Goal: Task Accomplishment & Management: Manage account settings

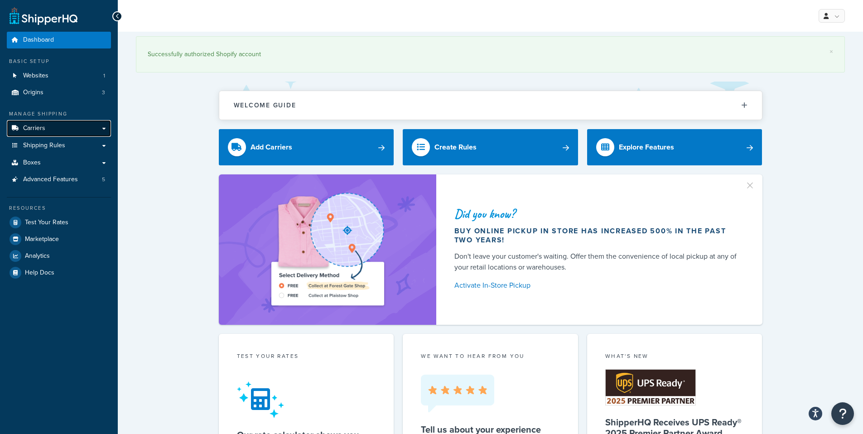
click at [51, 135] on link "Carriers" at bounding box center [59, 128] width 104 height 17
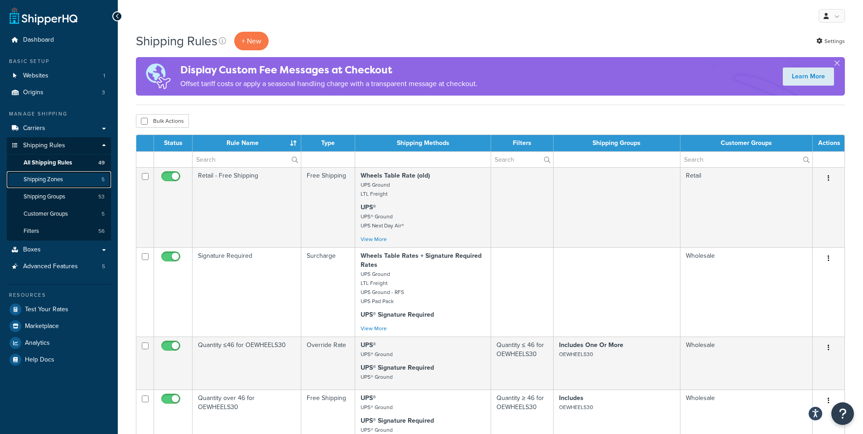
click at [43, 178] on span "Shipping Zones" at bounding box center [43, 180] width 39 height 8
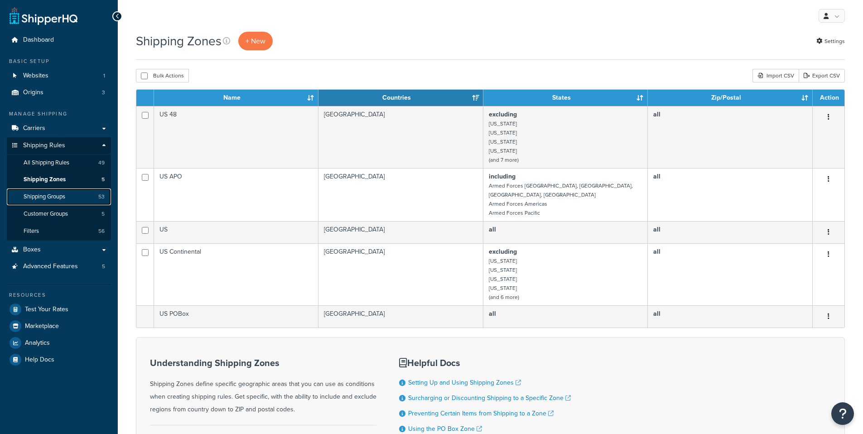
click at [54, 188] on link "Shipping Groups 53" at bounding box center [59, 196] width 104 height 17
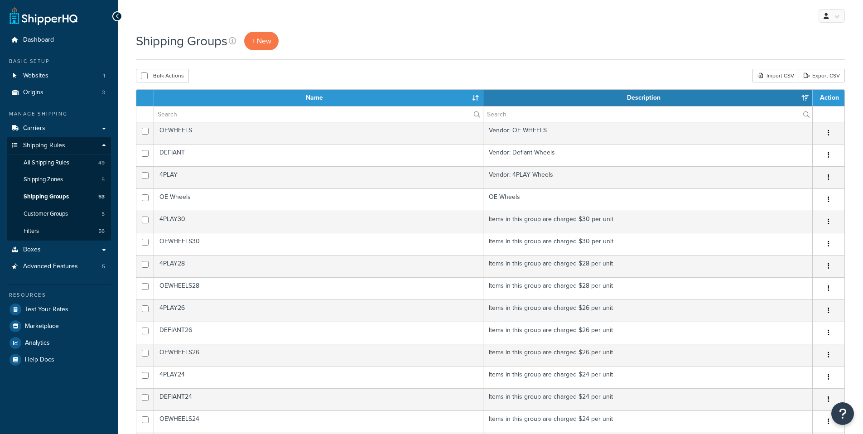
select select "15"
click at [65, 211] on span "Customer Groups" at bounding box center [46, 214] width 44 height 8
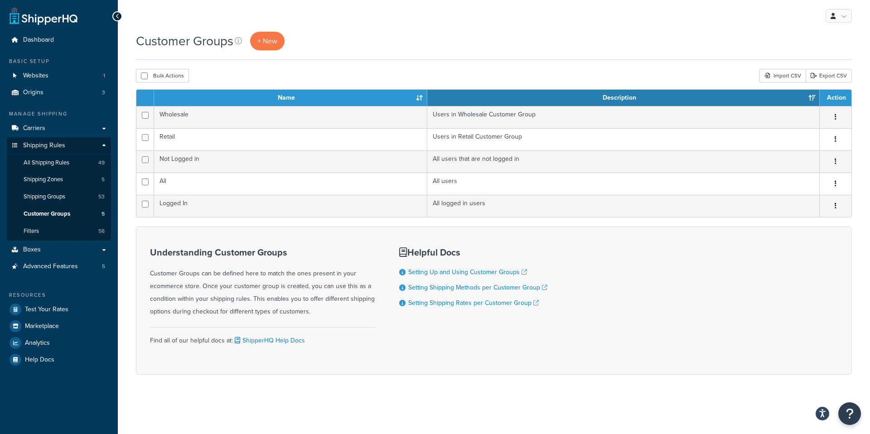
click at [502, 53] on div "Customer Groups + New" at bounding box center [494, 46] width 716 height 28
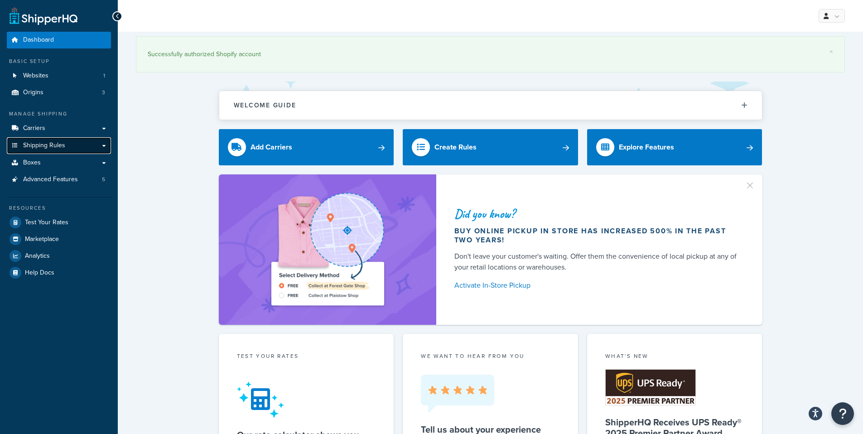
click at [71, 144] on link "Shipping Rules" at bounding box center [59, 145] width 104 height 17
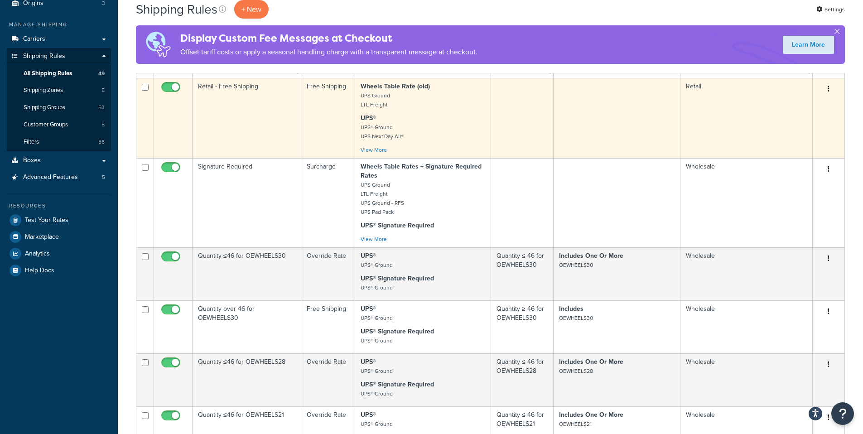
scroll to position [159, 0]
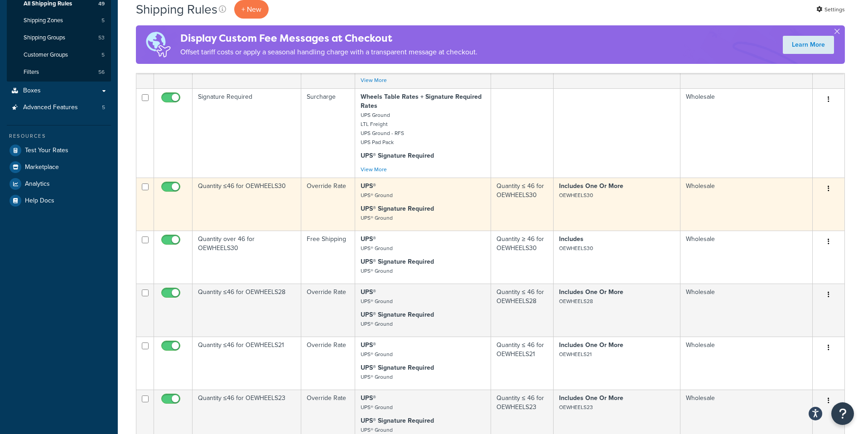
click at [460, 207] on p "UPS® Signature Required UPS® Ground" at bounding box center [423, 213] width 125 height 18
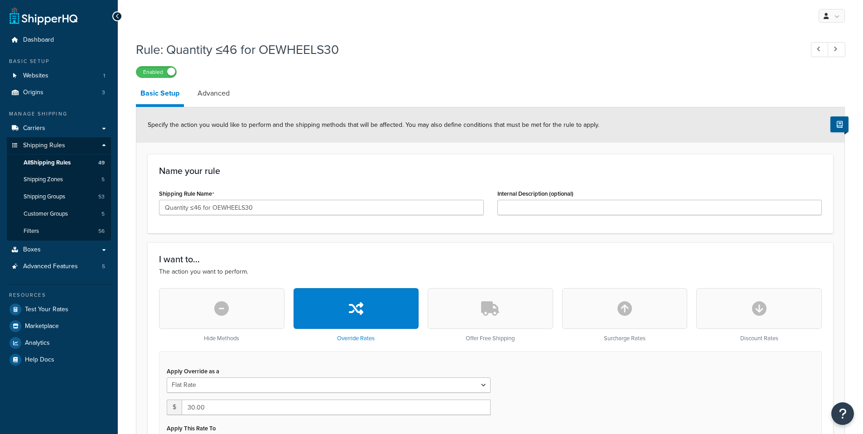
select select "ITEM"
click at [507, 38] on div "Rule: Quantity ≤46 for OEWHEELS30 Enabled" at bounding box center [490, 57] width 709 height 42
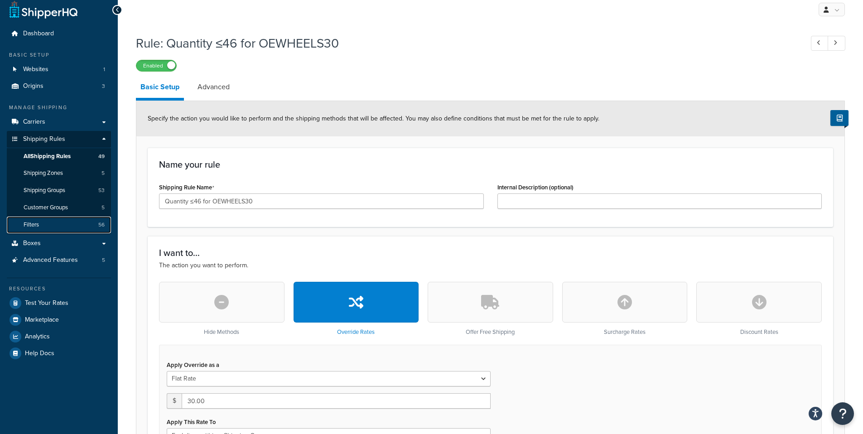
click at [55, 217] on link "Filters 56" at bounding box center [59, 224] width 104 height 17
click at [53, 205] on span "Customer Groups" at bounding box center [46, 208] width 44 height 8
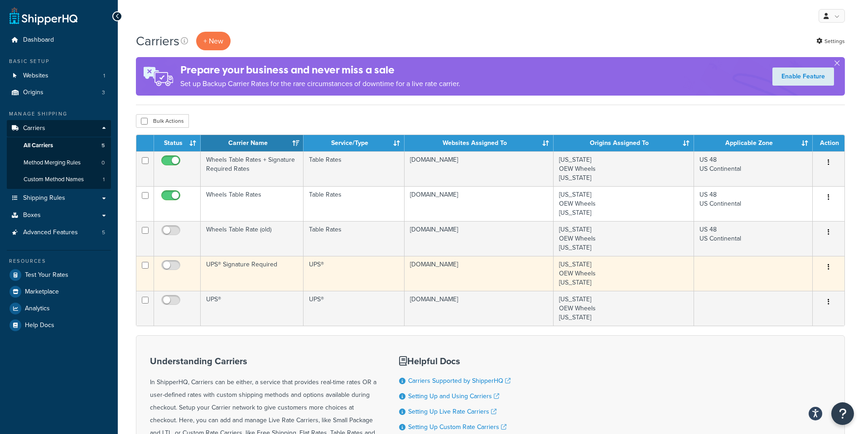
click at [342, 275] on td "UPS®" at bounding box center [353, 273] width 101 height 35
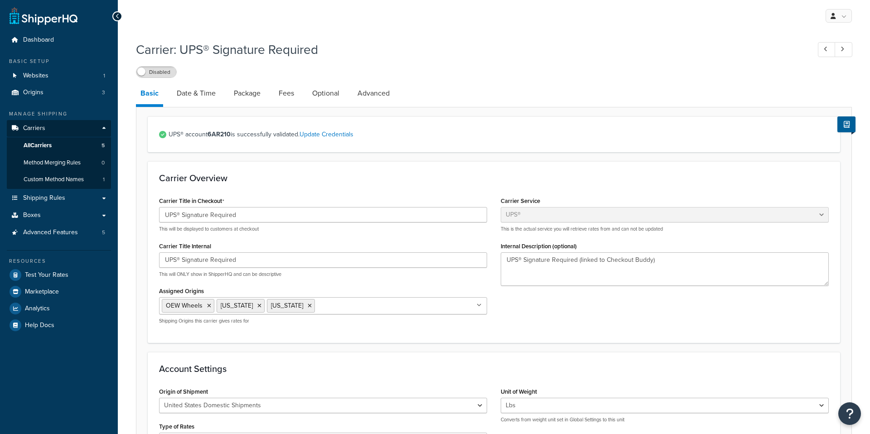
select select "ups"
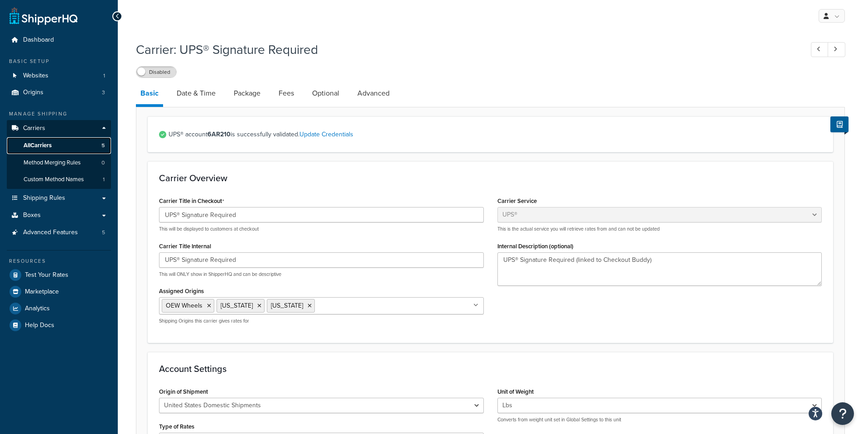
click at [47, 145] on span "All Carriers" at bounding box center [38, 146] width 28 height 8
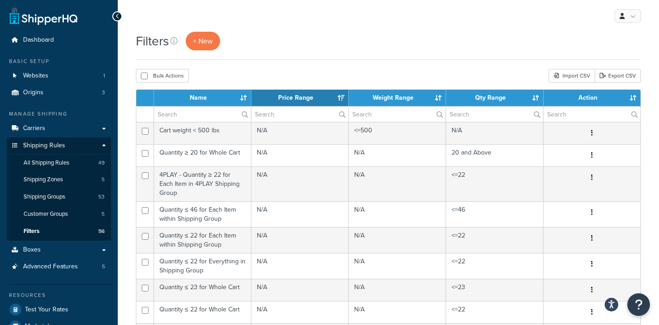
select select "15"
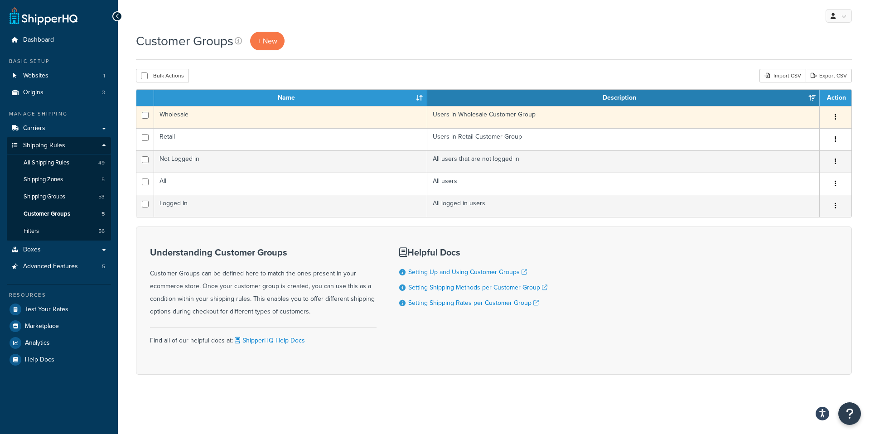
click at [279, 112] on td "Wholesale" at bounding box center [290, 117] width 273 height 22
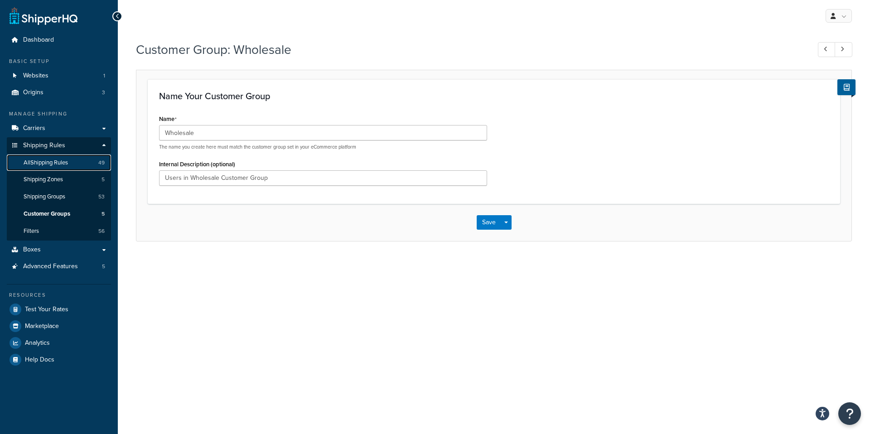
click at [66, 163] on span "All Shipping Rules" at bounding box center [46, 163] width 44 height 8
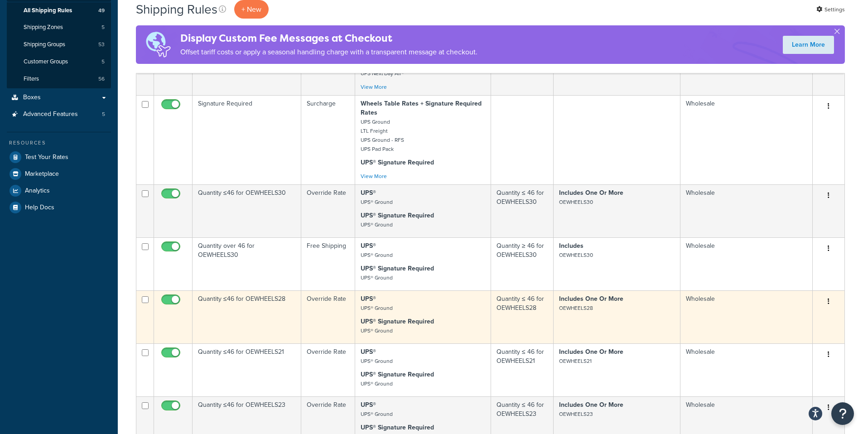
scroll to position [117, 0]
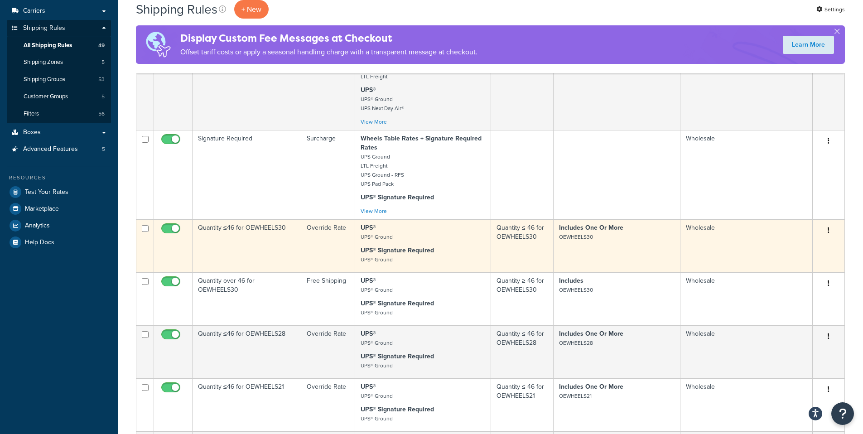
click at [621, 247] on td "Includes One Or More OEWHEELS30" at bounding box center [616, 245] width 127 height 53
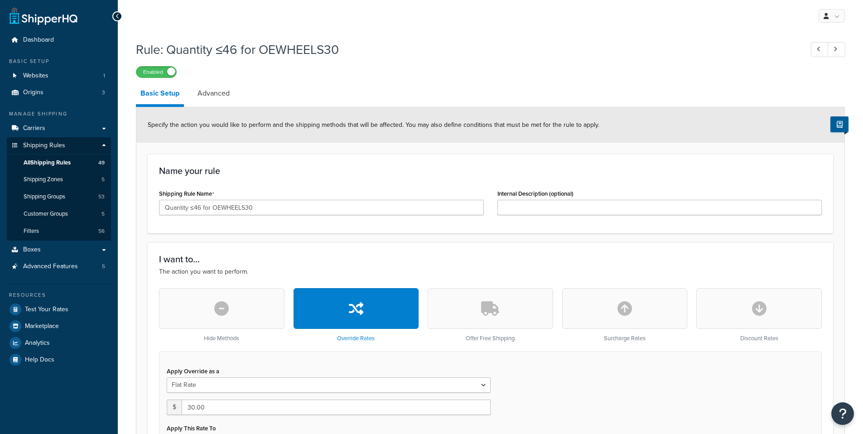
select select "ITEM"
click at [64, 212] on span "Customer Groups" at bounding box center [46, 214] width 44 height 8
click at [53, 187] on link "Shipping Zones 5" at bounding box center [59, 179] width 104 height 17
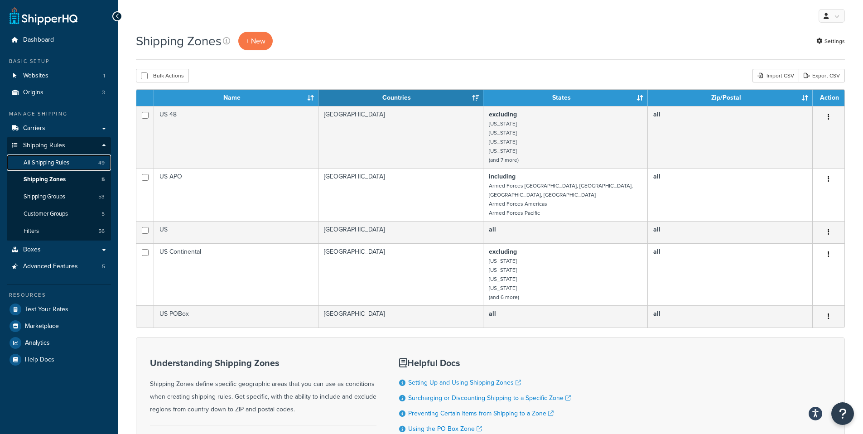
click at [61, 166] on span "All Shipping Rules" at bounding box center [47, 163] width 46 height 8
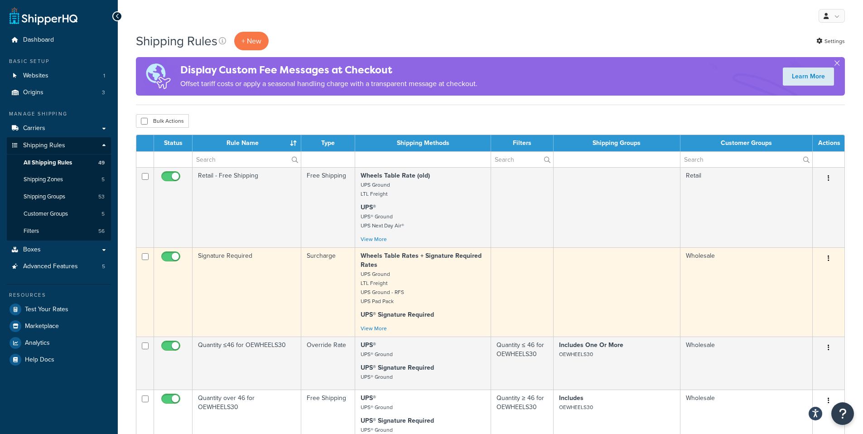
click at [625, 290] on td at bounding box center [616, 291] width 127 height 89
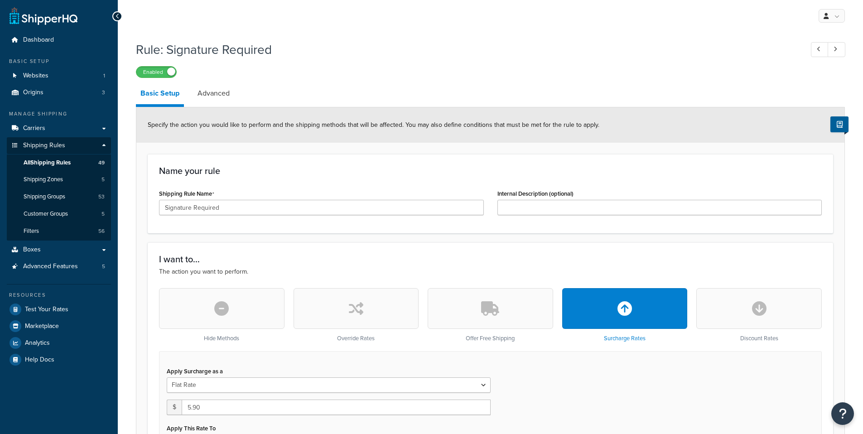
select select "ITEM"
click at [70, 192] on link "Shipping Groups 53" at bounding box center [59, 196] width 104 height 17
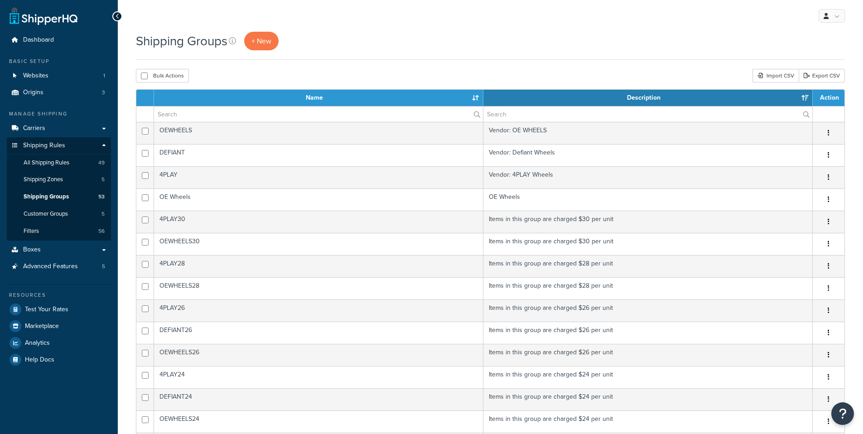
select select "15"
click at [44, 214] on span "Customer Groups" at bounding box center [46, 214] width 44 height 8
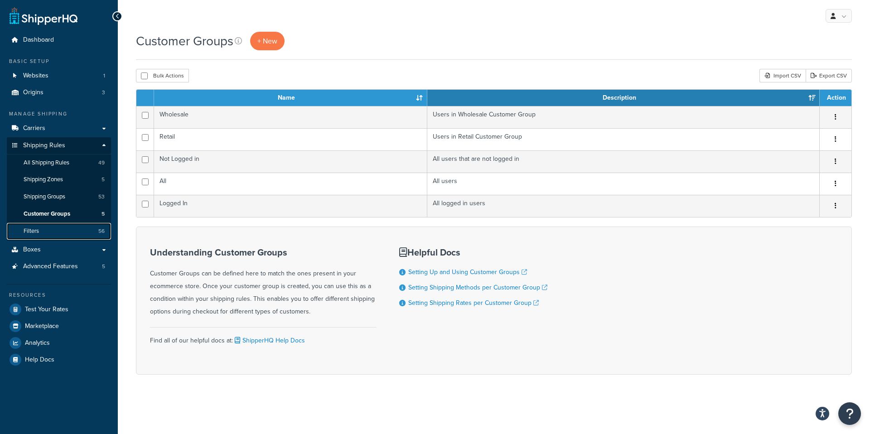
click at [71, 233] on link "Filters 56" at bounding box center [59, 231] width 104 height 17
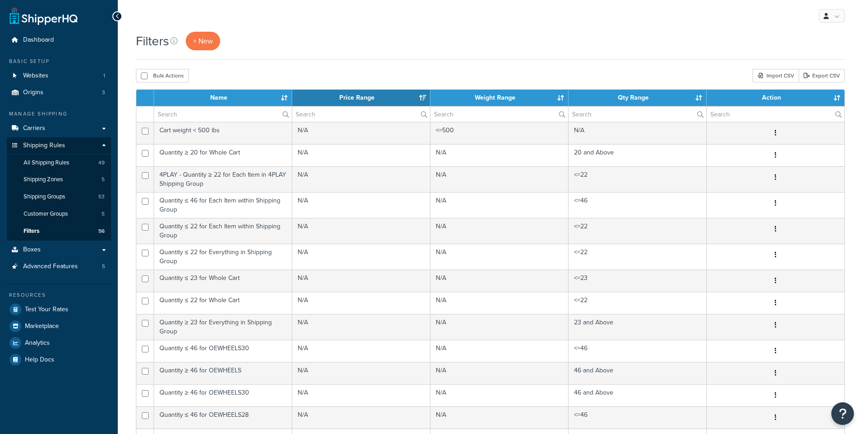
select select "15"
click at [48, 125] on link "Carriers" at bounding box center [59, 128] width 104 height 17
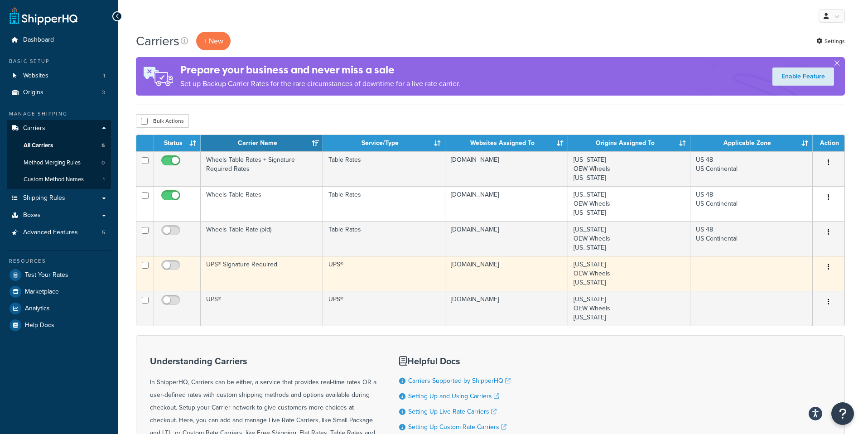
click at [703, 271] on td at bounding box center [751, 273] width 122 height 35
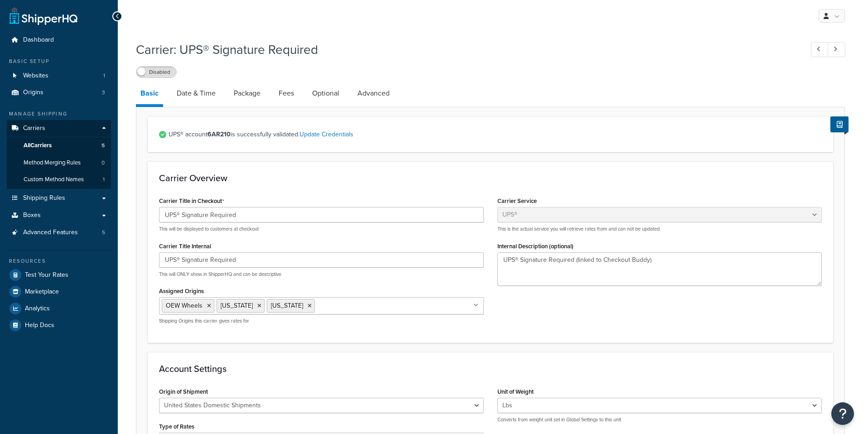
select select "ups"
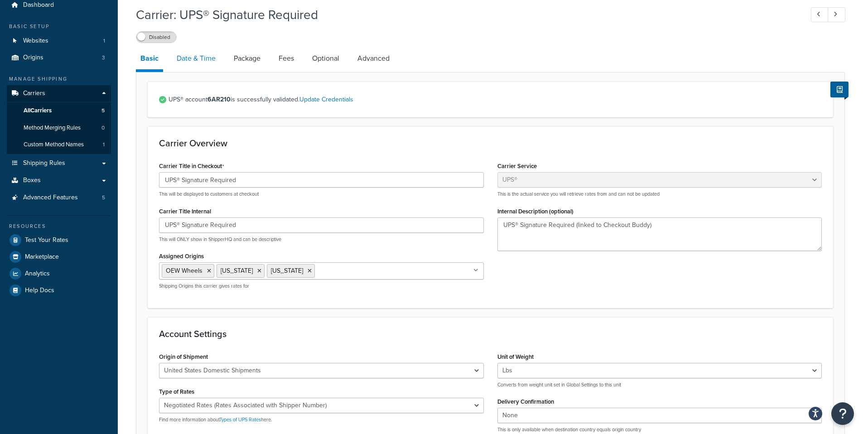
click at [202, 67] on link "Date & Time" at bounding box center [196, 59] width 48 height 22
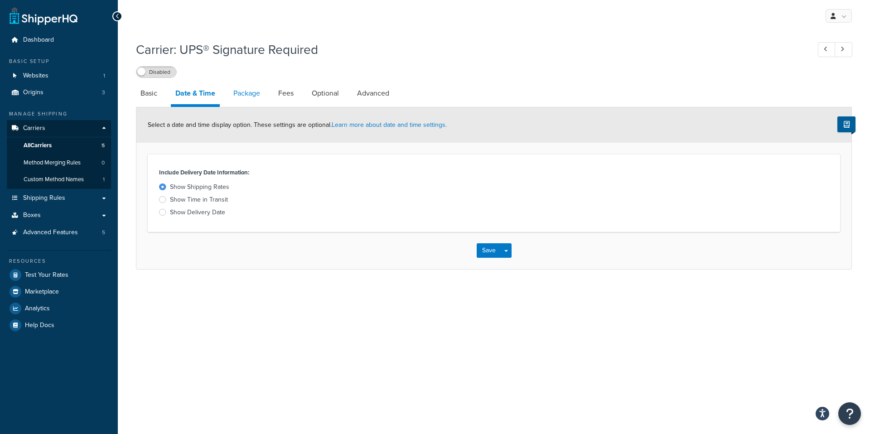
drag, startPoint x: 243, startPoint y: 84, endPoint x: 250, endPoint y: 85, distance: 7.3
click at [244, 84] on link "Package" at bounding box center [247, 93] width 36 height 22
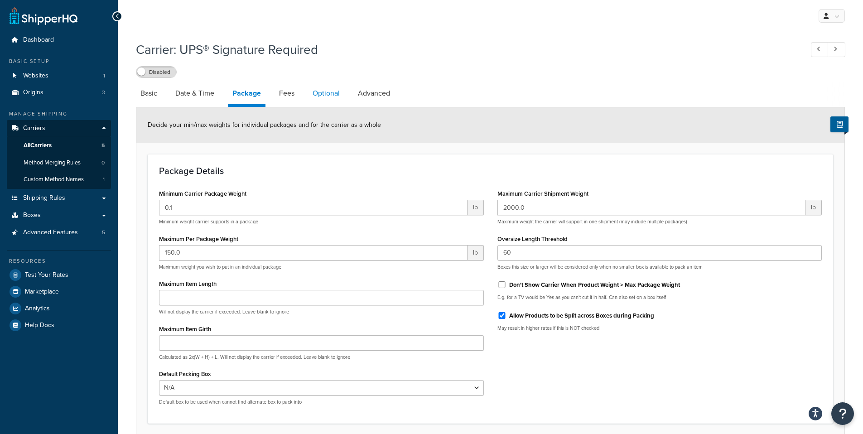
click at [296, 94] on link "Fees" at bounding box center [286, 93] width 24 height 22
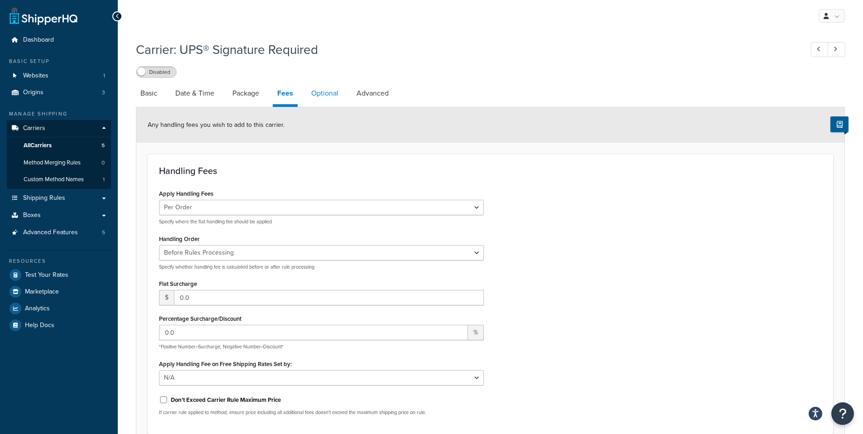
click at [327, 96] on link "Optional" at bounding box center [325, 93] width 36 height 22
select select "business"
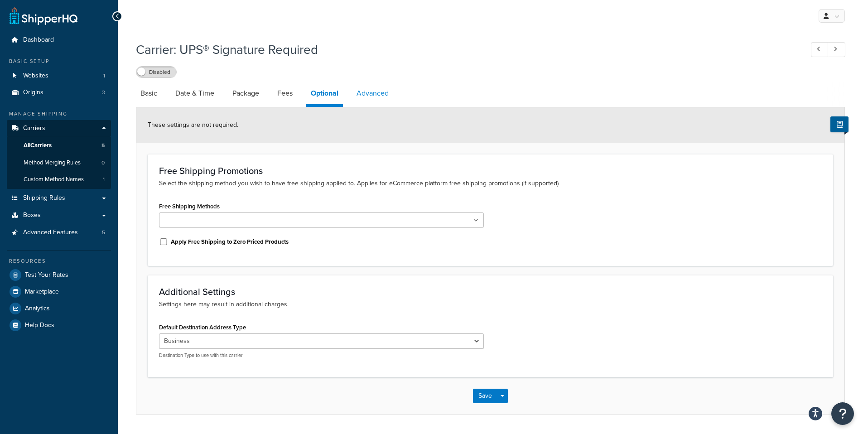
click at [373, 96] on link "Advanced" at bounding box center [372, 93] width 41 height 22
select select "false"
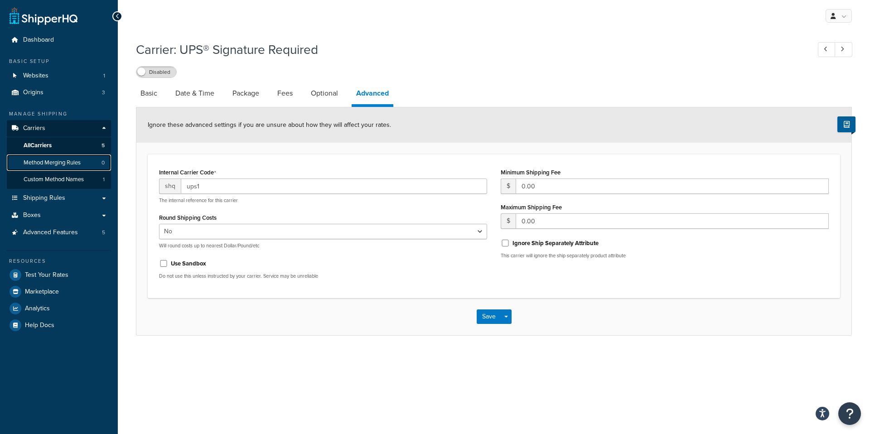
click at [71, 164] on span "Method Merging Rules" at bounding box center [52, 163] width 57 height 8
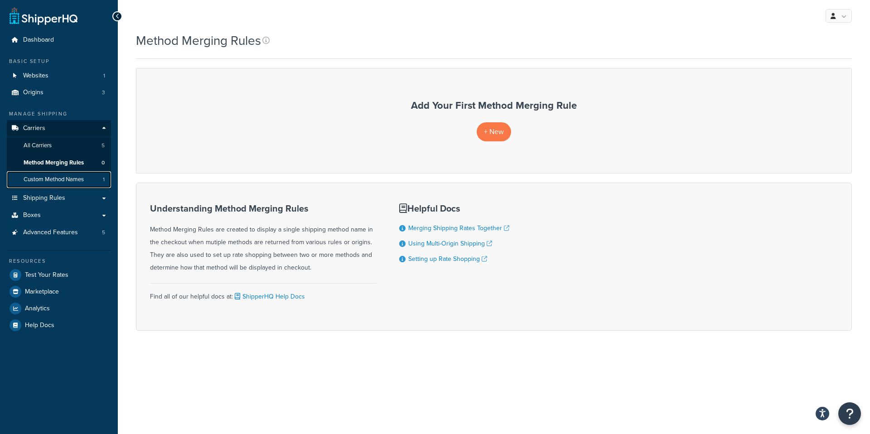
click at [73, 182] on span "Custom Method Names" at bounding box center [54, 180] width 60 height 8
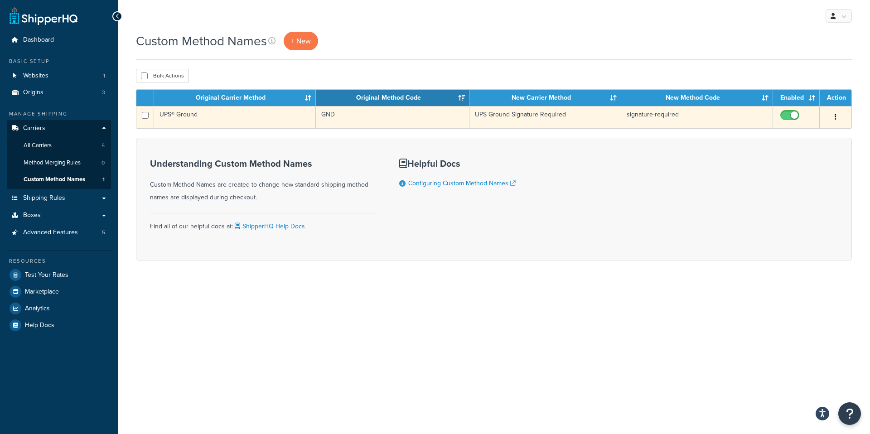
click at [236, 122] on td "UPS® Ground" at bounding box center [235, 117] width 162 height 22
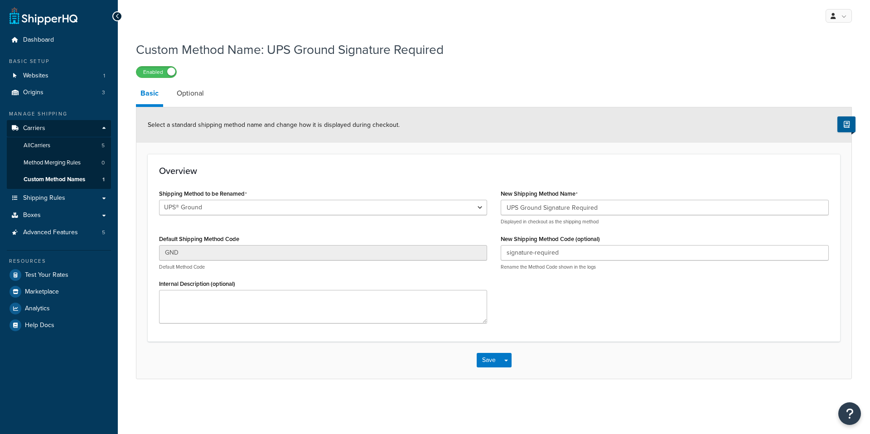
select select "695891"
click at [189, 261] on div "GND Default Method Code" at bounding box center [323, 257] width 328 height 25
click at [61, 162] on span "Method Merging Rules" at bounding box center [52, 163] width 57 height 8
click at [43, 144] on span "All Carriers" at bounding box center [37, 146] width 27 height 8
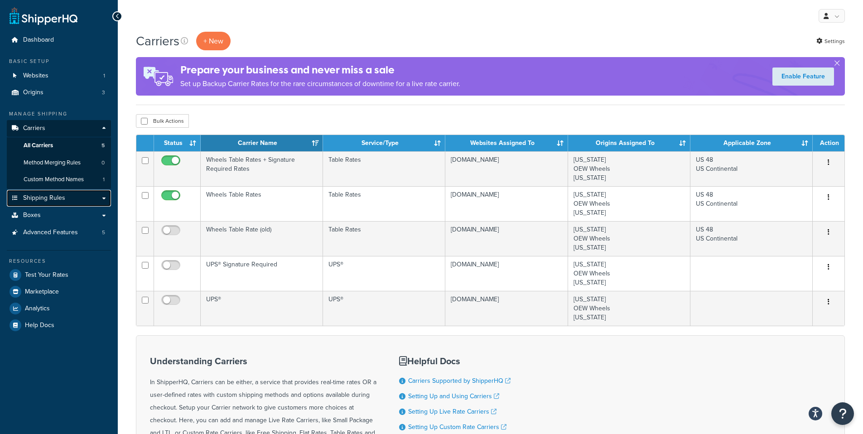
click at [65, 195] on link "Shipping Rules" at bounding box center [59, 198] width 104 height 17
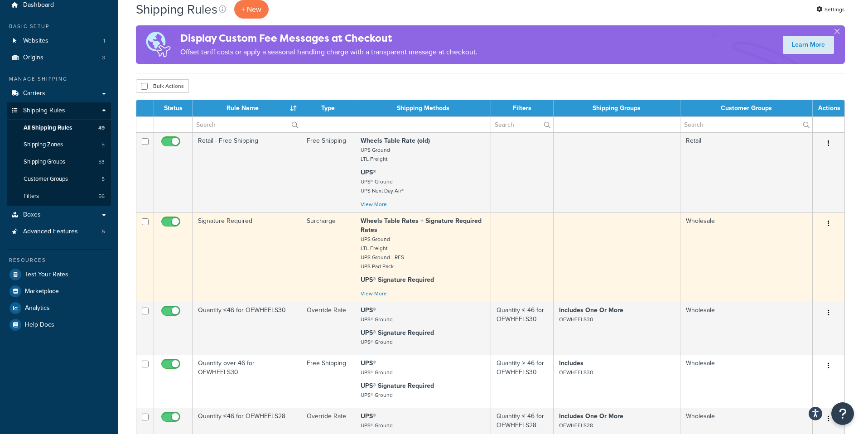
scroll to position [34, 0]
click at [246, 270] on td "Signature Required" at bounding box center [246, 257] width 109 height 89
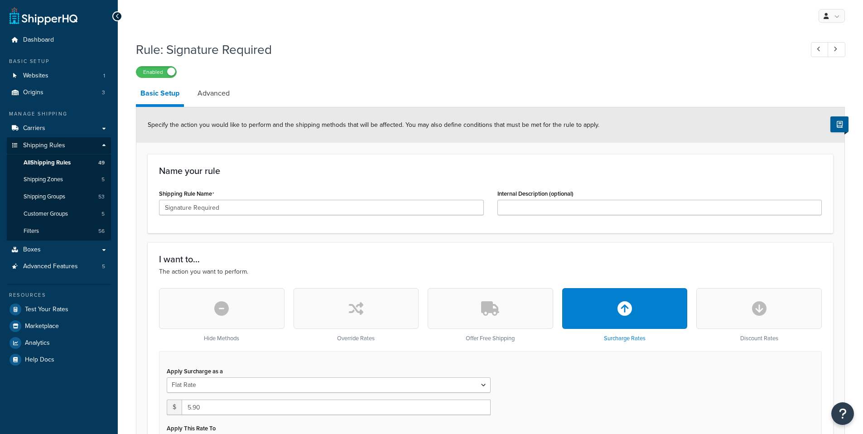
select select "ITEM"
click at [279, 208] on input "Signature Required" at bounding box center [321, 207] width 325 height 15
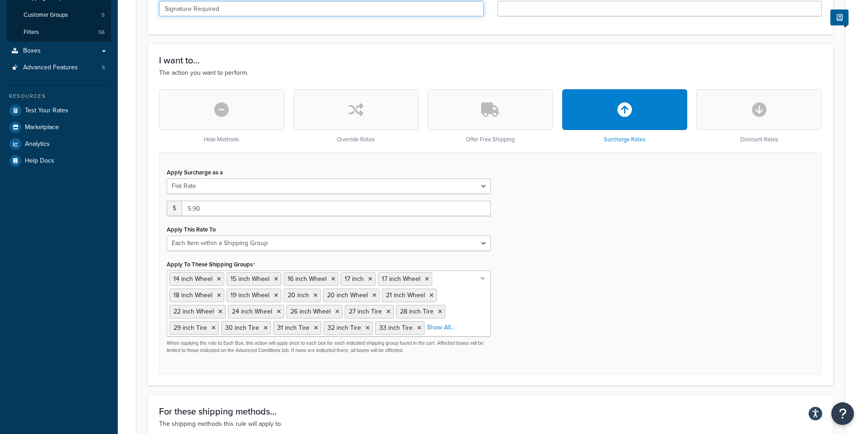
scroll to position [263, 0]
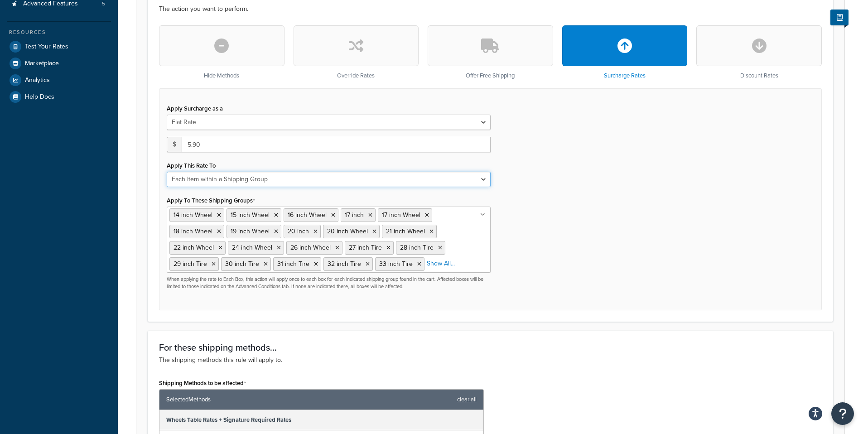
click at [257, 181] on select "Entire Cart Each Shipment in the Cart Each Origin in the Cart Each Shipping Gro…" at bounding box center [329, 179] width 324 height 15
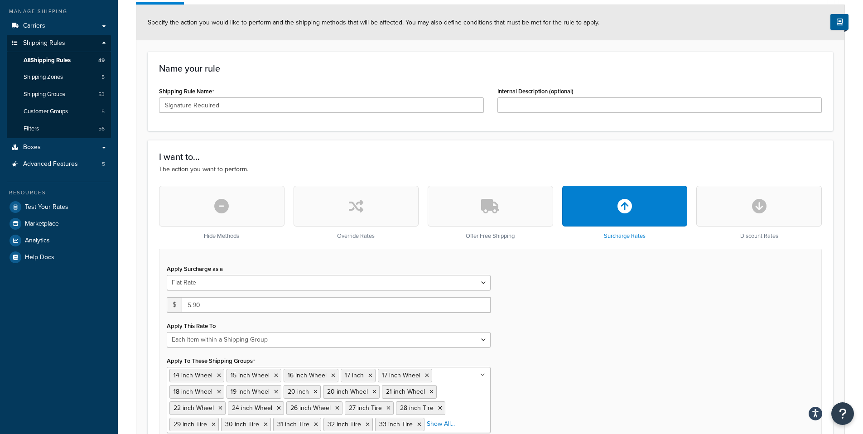
scroll to position [103, 0]
click at [344, 169] on p "The action you want to perform." at bounding box center [490, 169] width 663 height 10
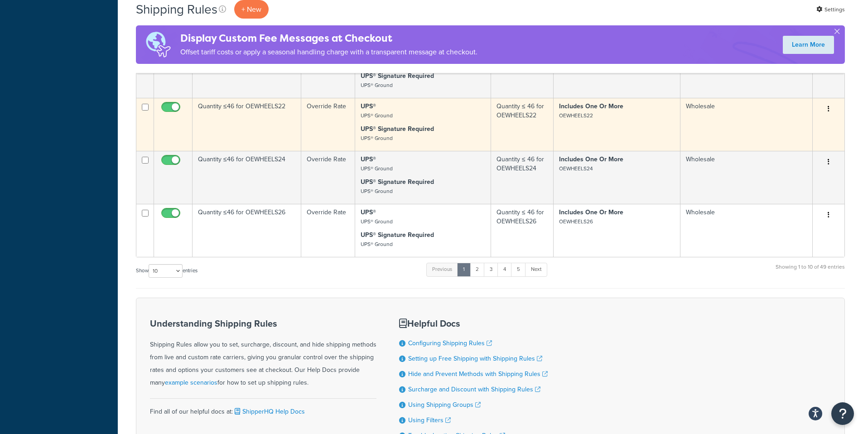
scroll to position [533, 0]
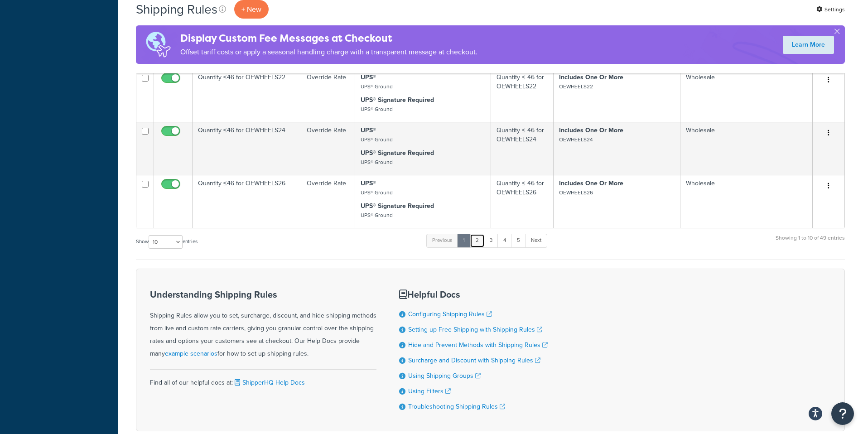
click at [478, 246] on link "2" at bounding box center [477, 241] width 15 height 14
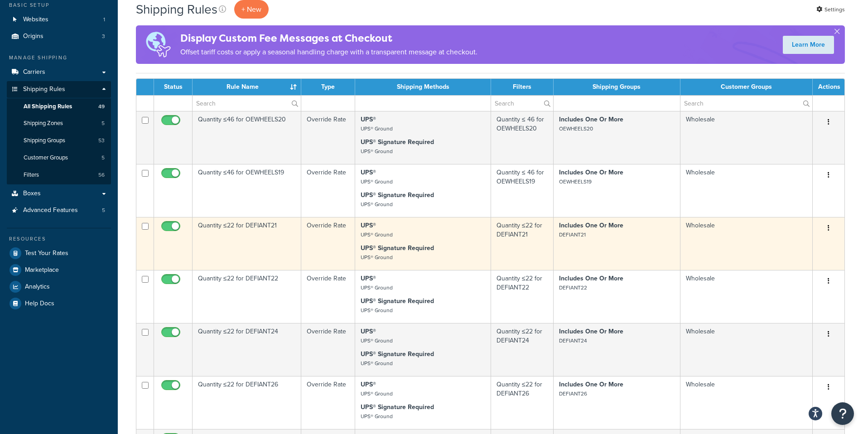
scroll to position [0, 0]
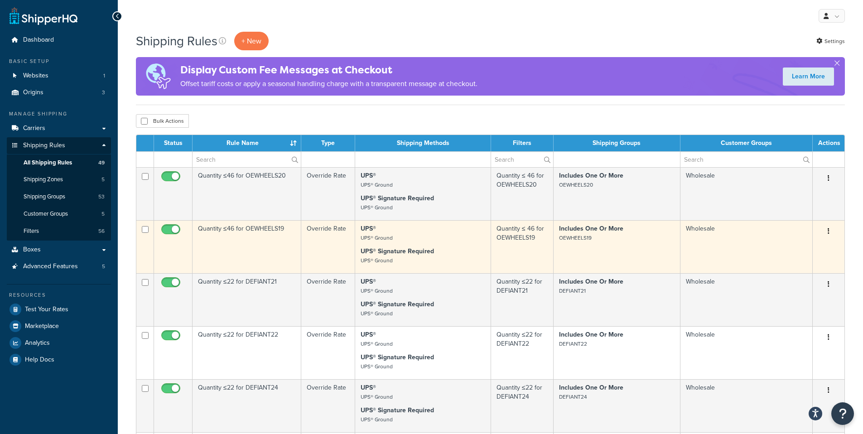
click at [384, 245] on td "UPS® UPS® Ground UPS® Signature Required UPS® Ground" at bounding box center [423, 246] width 136 height 53
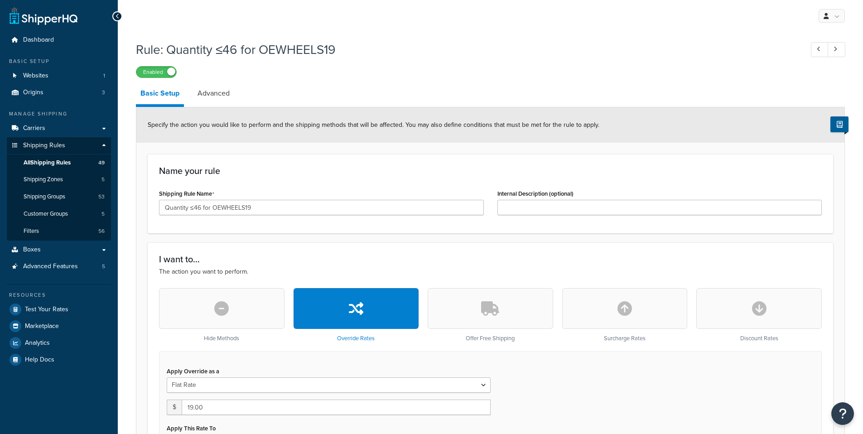
select select "ITEM"
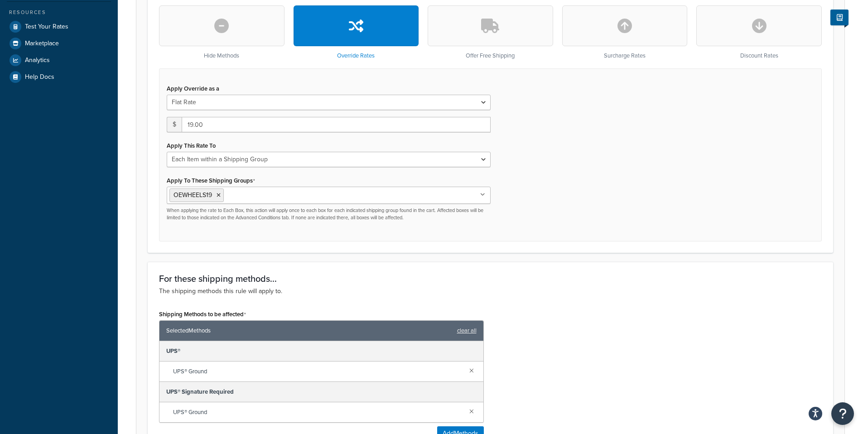
scroll to position [323, 0]
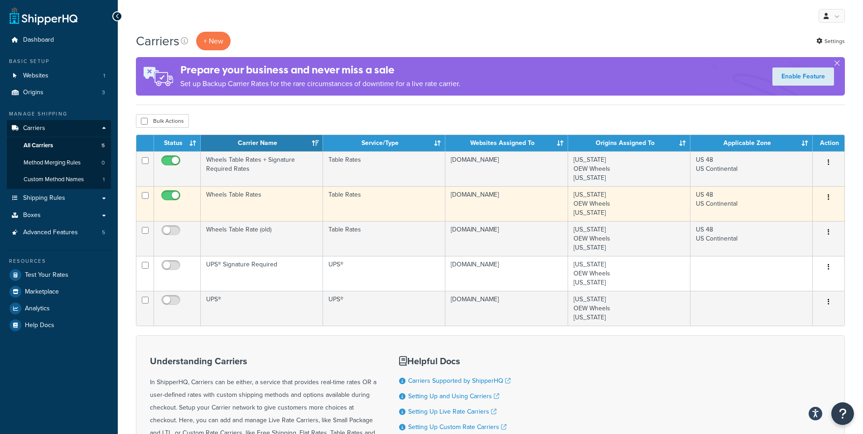
click at [265, 208] on td "Wheels Table Rates" at bounding box center [262, 203] width 122 height 35
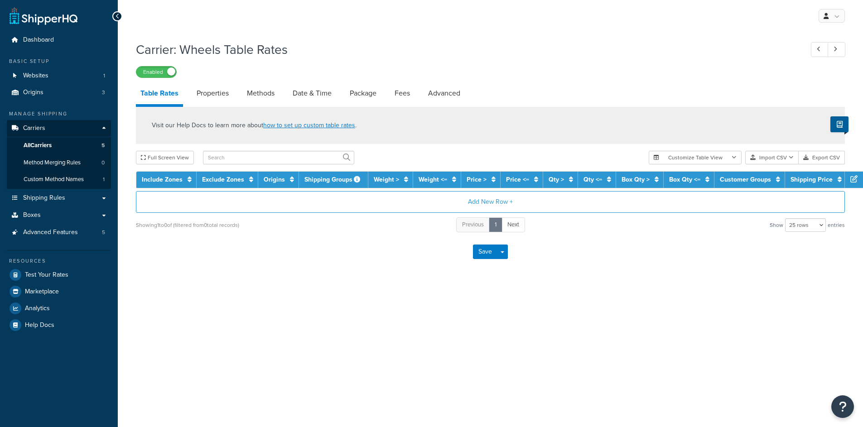
select select "25"
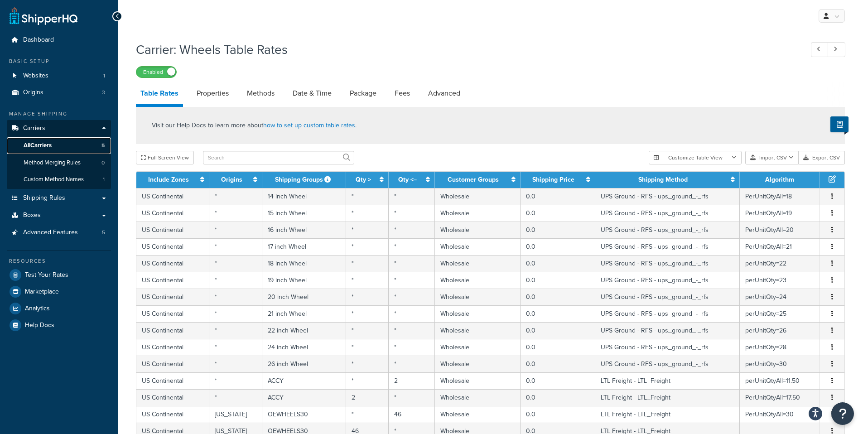
click at [61, 143] on link "All Carriers 5" at bounding box center [59, 145] width 104 height 17
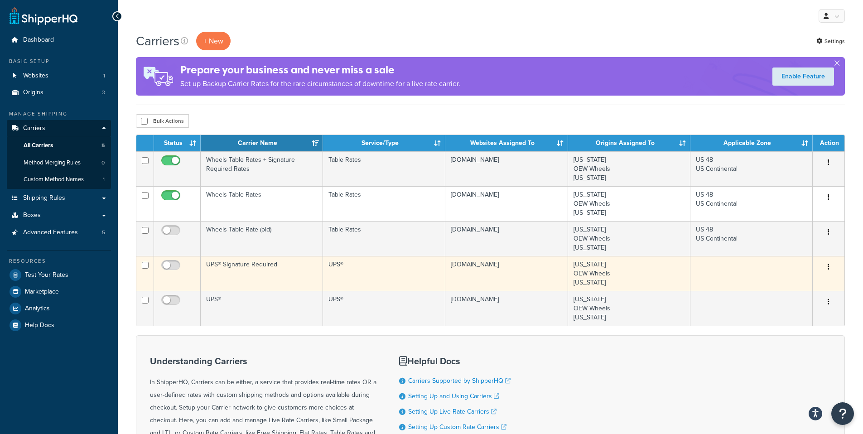
click at [262, 266] on td "UPS® Signature Required" at bounding box center [262, 273] width 122 height 35
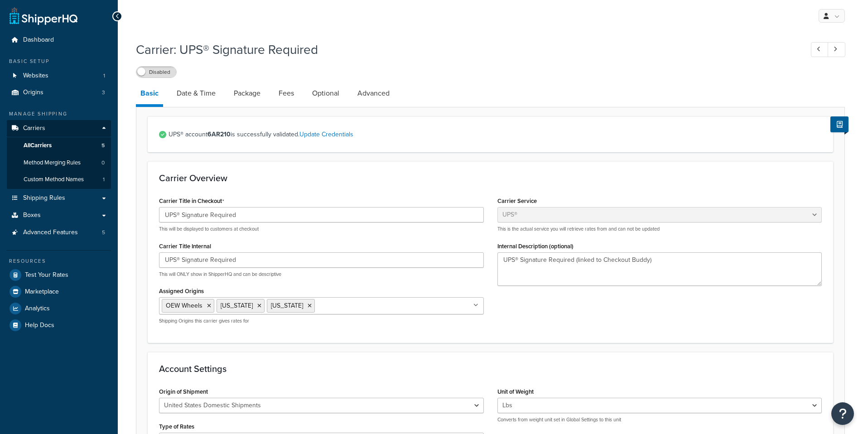
select select "ups"
click at [248, 95] on link "Package" at bounding box center [247, 93] width 36 height 22
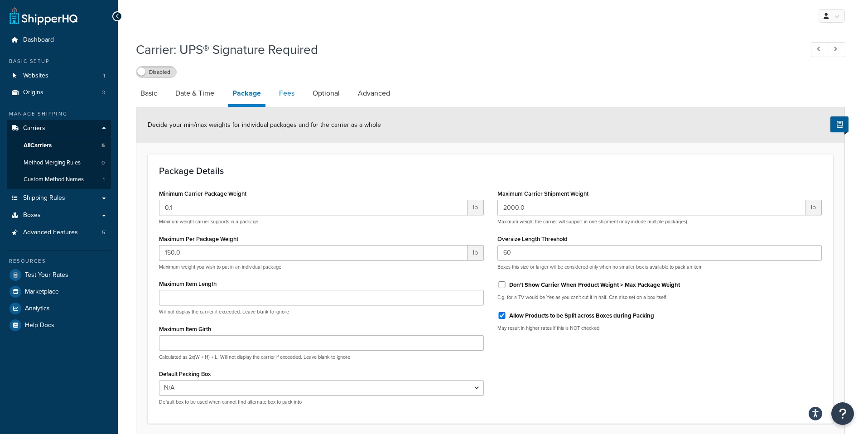
click at [281, 93] on link "Fees" at bounding box center [286, 93] width 24 height 22
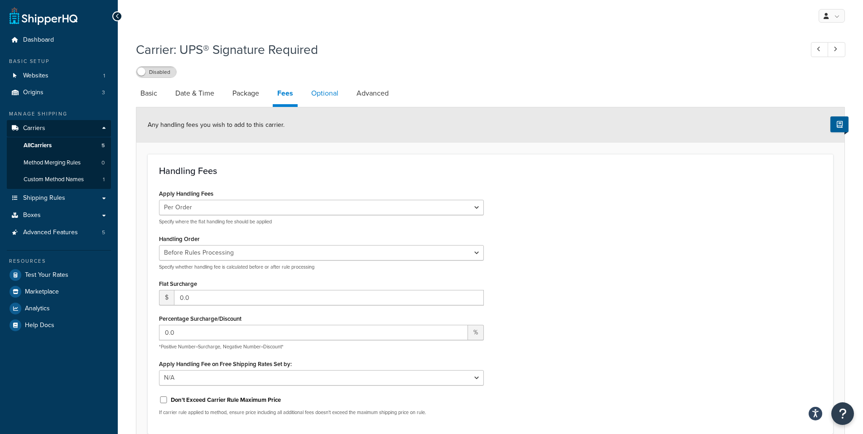
click at [324, 92] on link "Optional" at bounding box center [325, 93] width 36 height 22
select select "business"
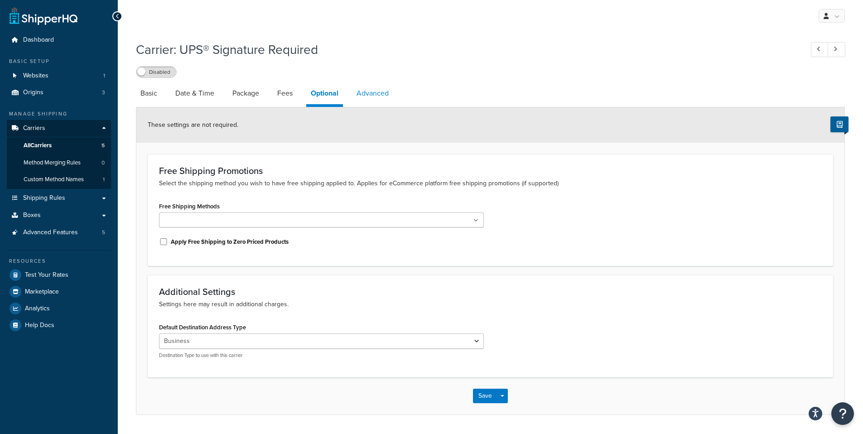
click at [385, 96] on link "Advanced" at bounding box center [372, 93] width 41 height 22
select select "false"
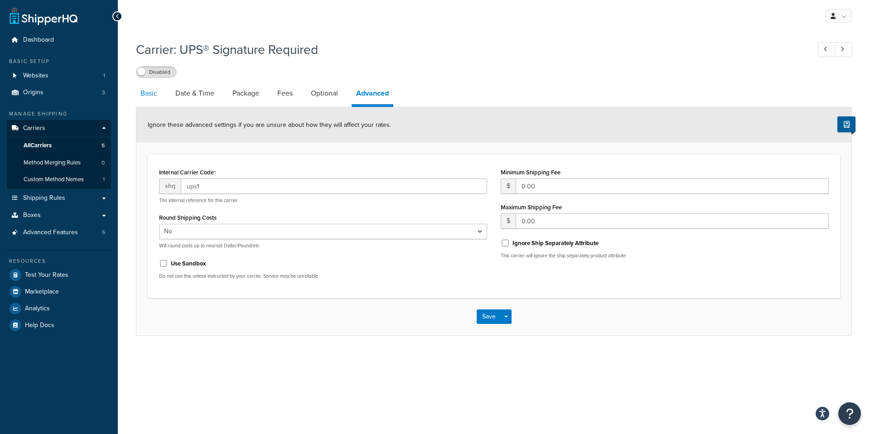
click at [146, 96] on link "Basic" at bounding box center [149, 93] width 26 height 22
select select "ups"
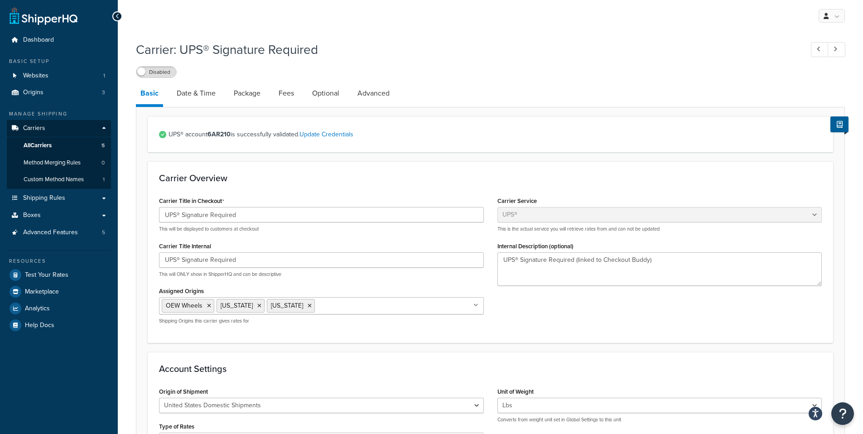
click at [330, 225] on div "UPS® Signature Required This will be displayed to customers at checkout" at bounding box center [321, 219] width 325 height 25
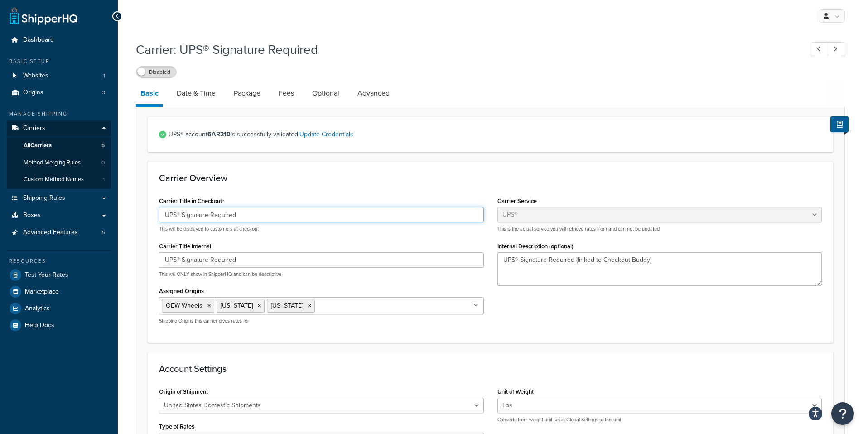
click at [325, 218] on input "UPS® Signature Required" at bounding box center [321, 214] width 325 height 15
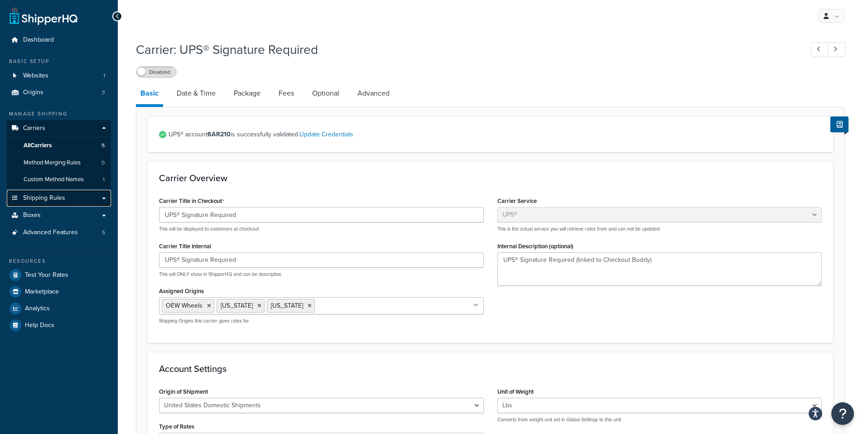
click at [60, 199] on span "Shipping Rules" at bounding box center [44, 198] width 42 height 8
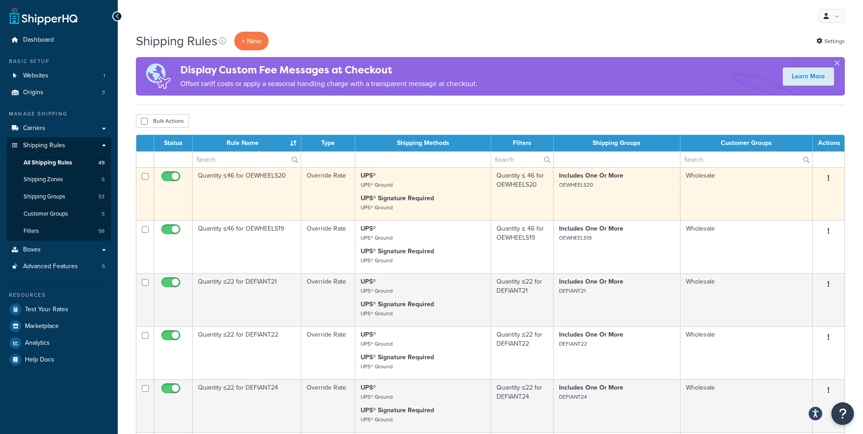
click at [382, 197] on strong "UPS® Signature Required" at bounding box center [397, 198] width 73 height 10
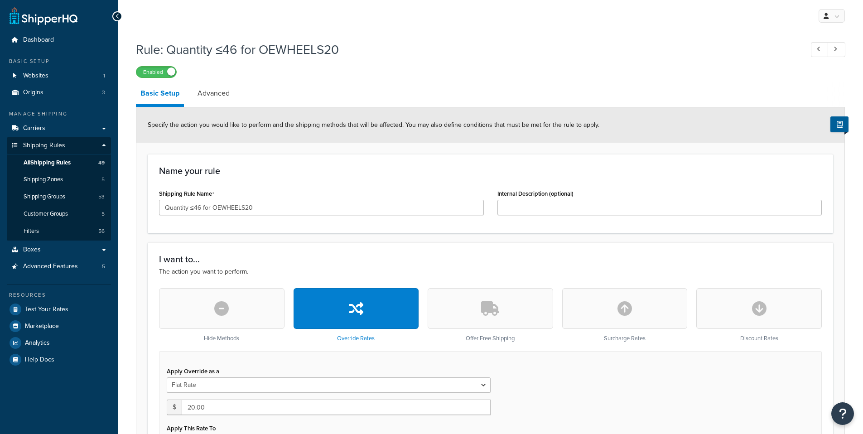
select select "ITEM"
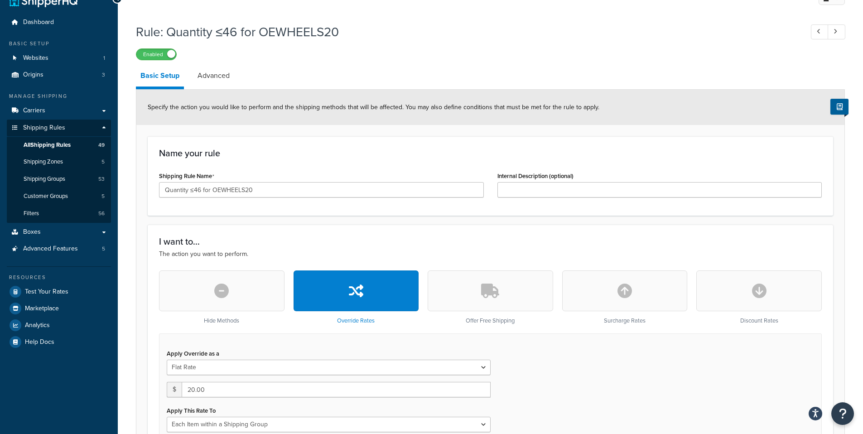
scroll to position [23, 0]
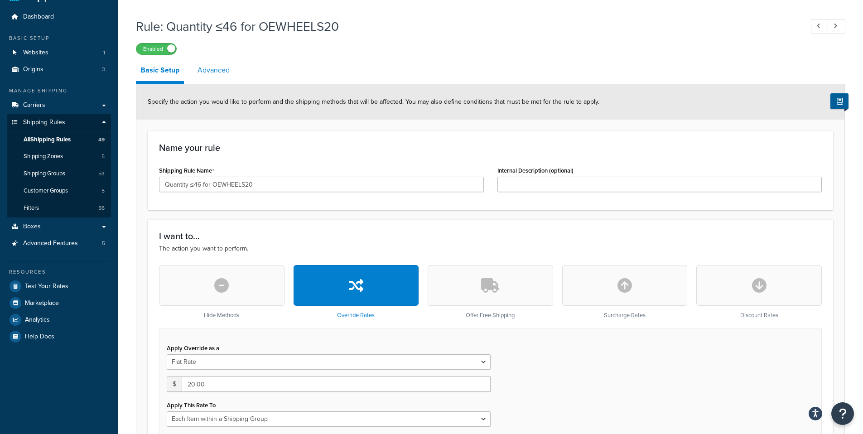
click at [215, 70] on link "Advanced" at bounding box center [213, 70] width 41 height 22
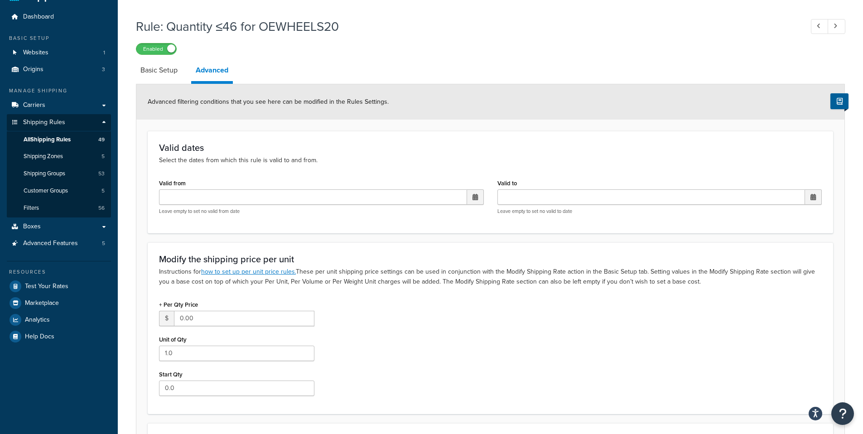
scroll to position [67, 0]
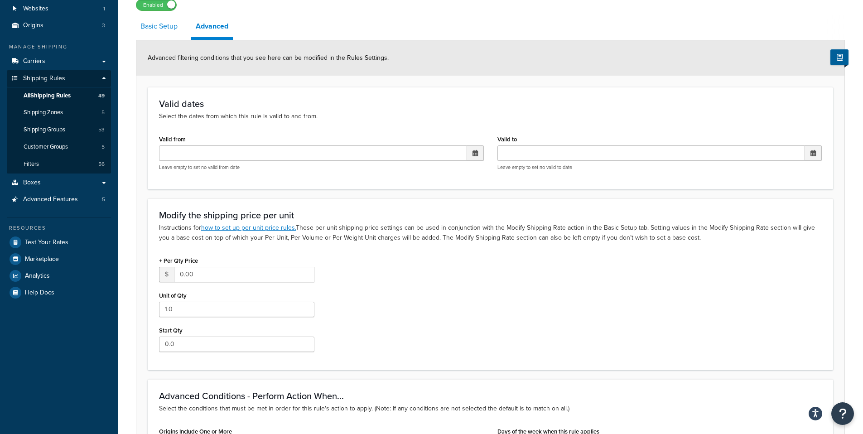
click at [163, 34] on link "Basic Setup" at bounding box center [159, 26] width 46 height 22
select select "ITEM"
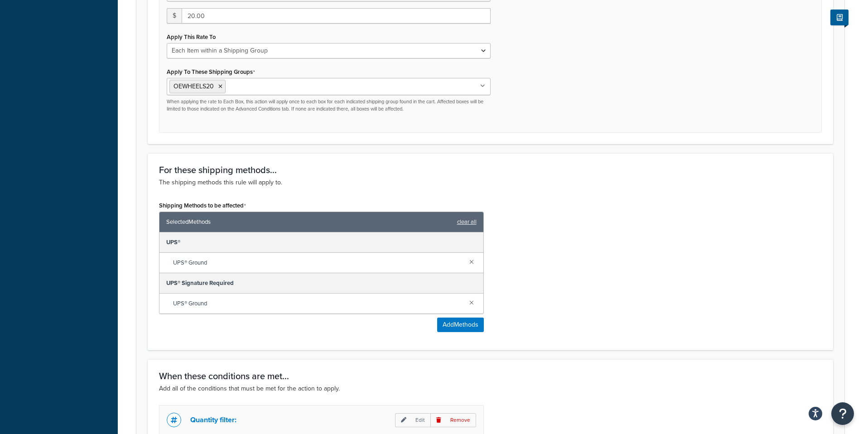
scroll to position [391, 0]
click at [384, 265] on span "UPS® Ground" at bounding box center [317, 263] width 289 height 13
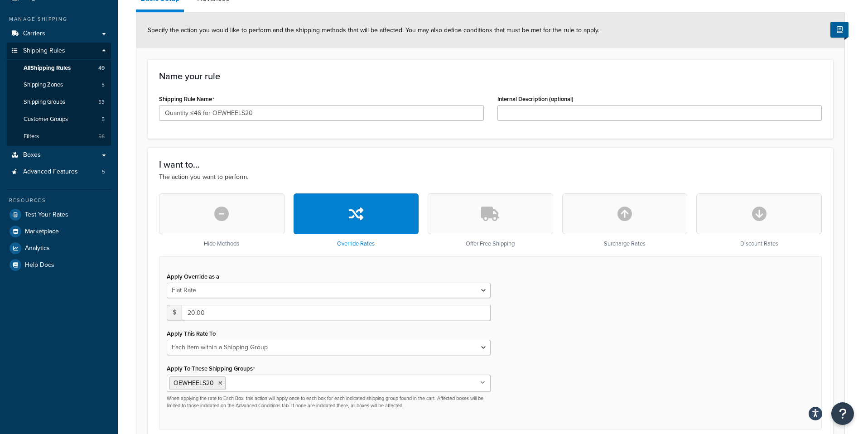
scroll to position [0, 0]
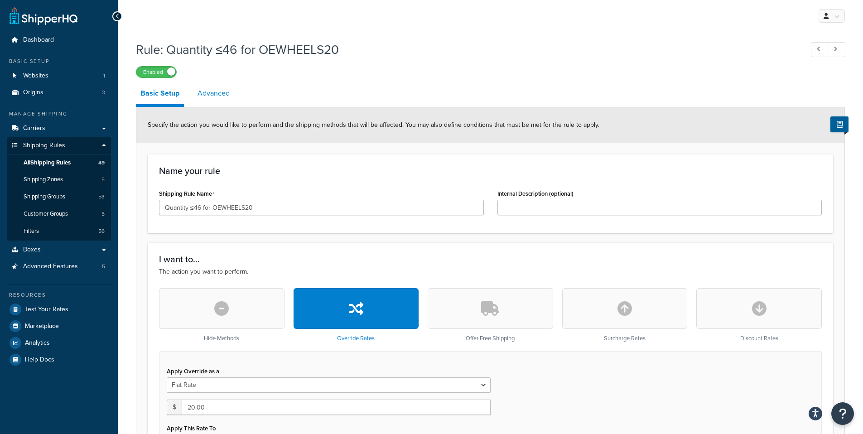
click at [196, 93] on link "Advanced" at bounding box center [213, 93] width 41 height 22
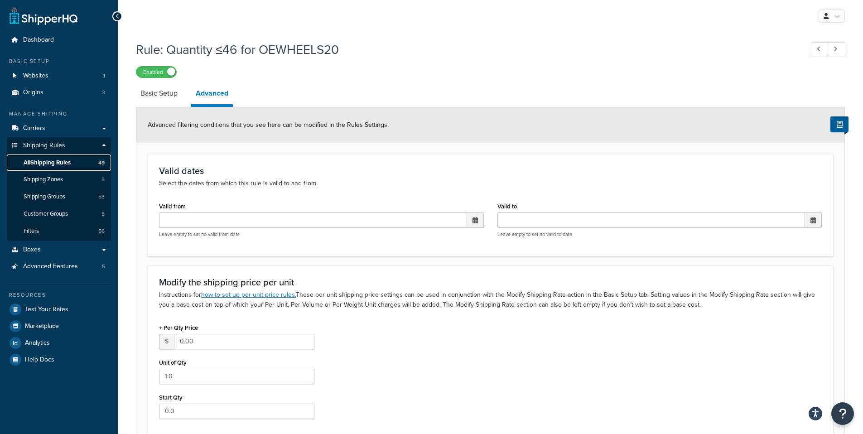
click at [48, 163] on span "All Shipping Rules" at bounding box center [47, 163] width 47 height 8
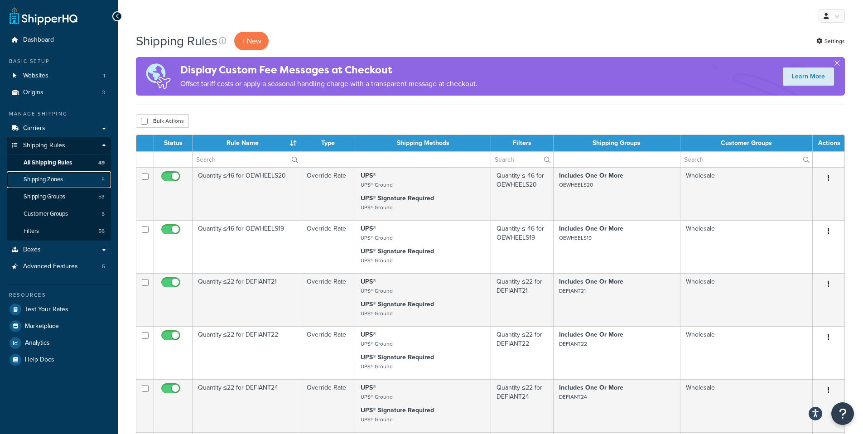
click at [38, 179] on span "Shipping Zones" at bounding box center [43, 180] width 39 height 8
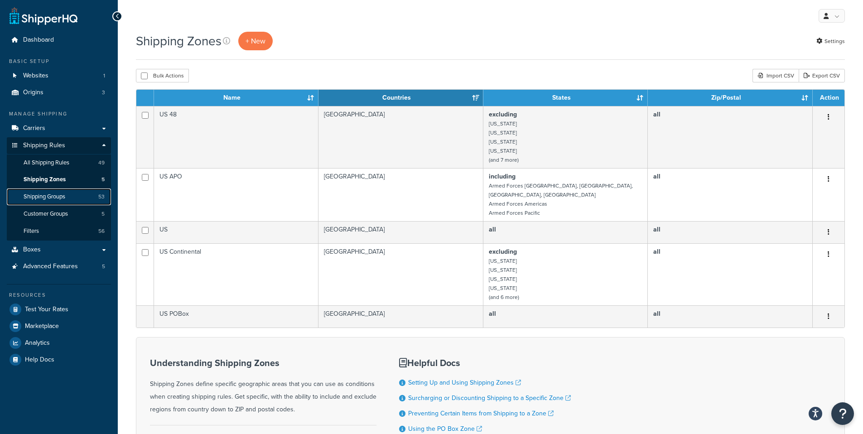
click at [51, 197] on span "Shipping Groups" at bounding box center [45, 197] width 42 height 8
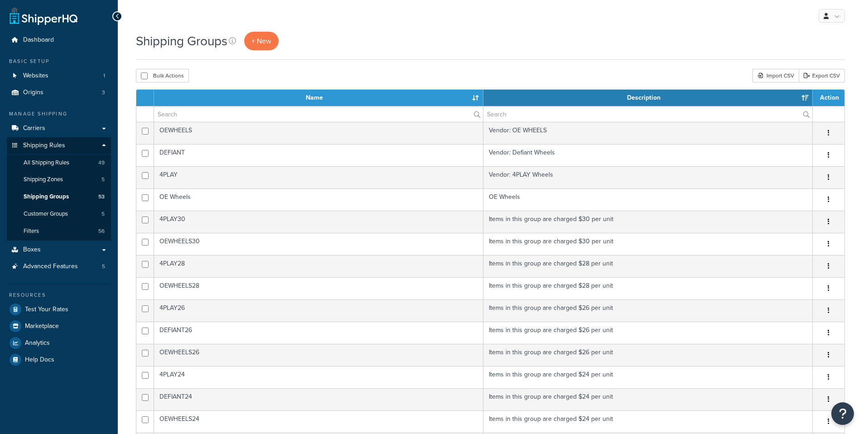
select select "15"
click at [57, 212] on span "Customer Groups" at bounding box center [46, 214] width 44 height 8
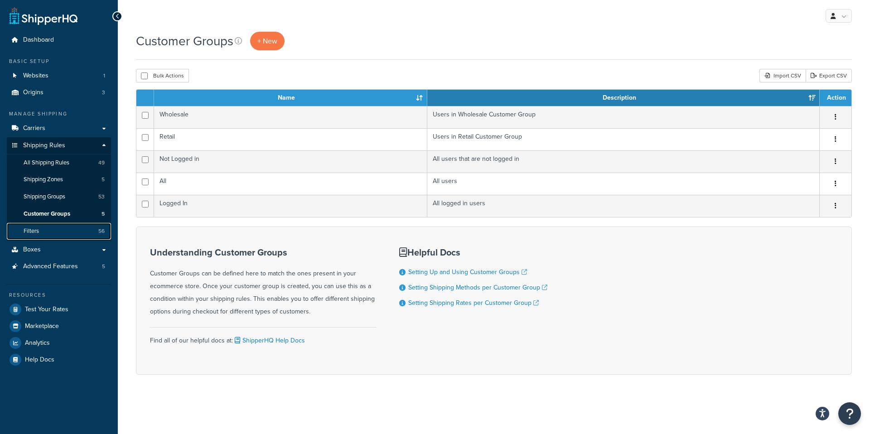
click at [61, 232] on link "Filters 56" at bounding box center [59, 231] width 104 height 17
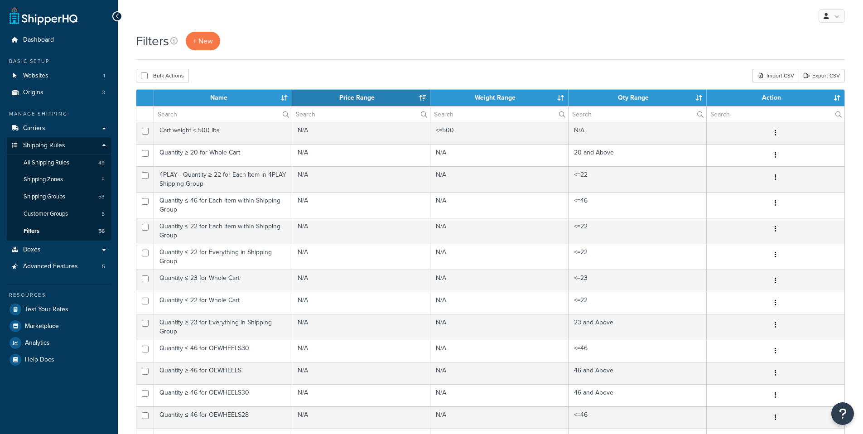
select select "15"
click at [58, 128] on link "Carriers" at bounding box center [59, 128] width 104 height 17
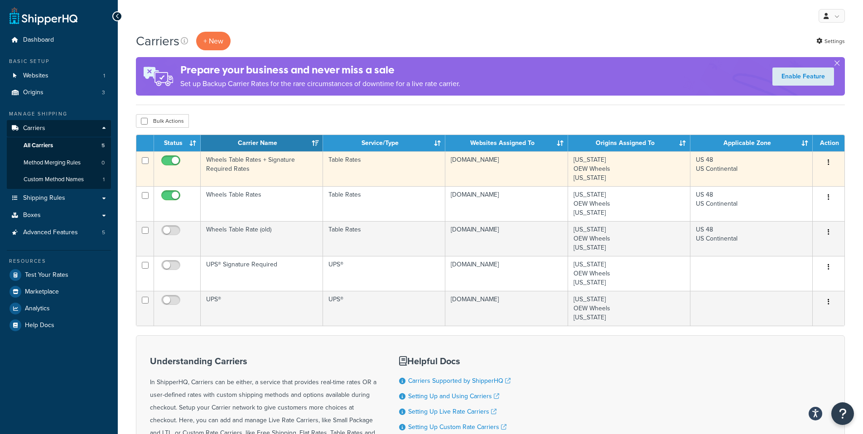
click at [383, 167] on td "Table Rates" at bounding box center [384, 168] width 122 height 35
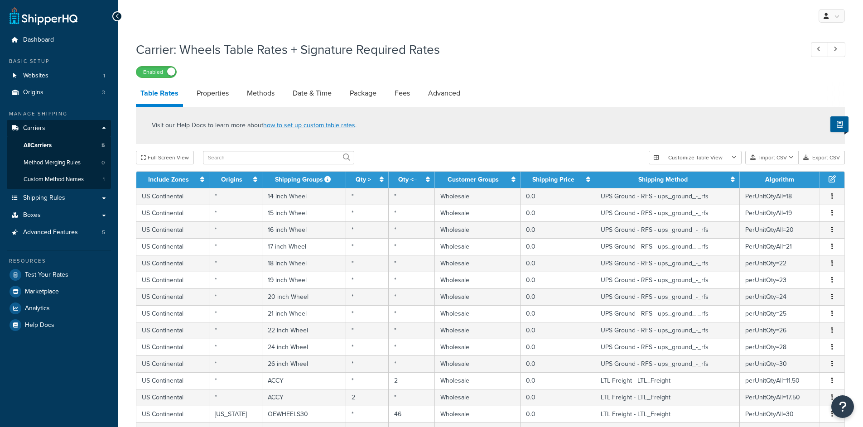
select select "25"
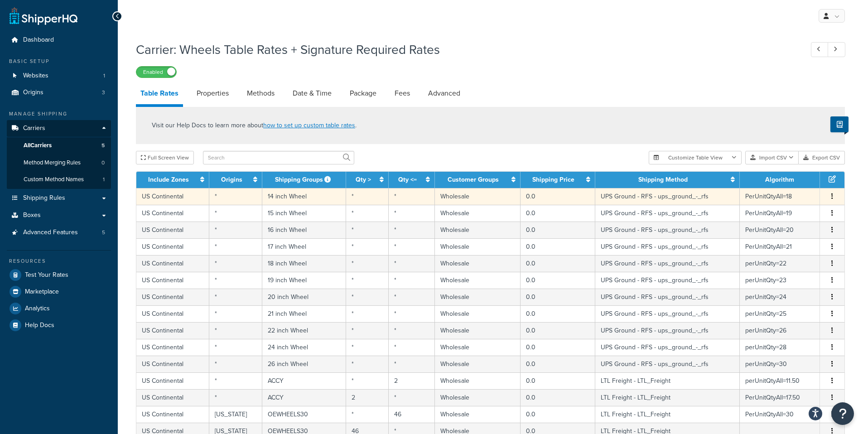
click at [670, 201] on td "UPS Ground - RFS - ups_ground_-_rfs" at bounding box center [667, 196] width 144 height 17
select select "171803"
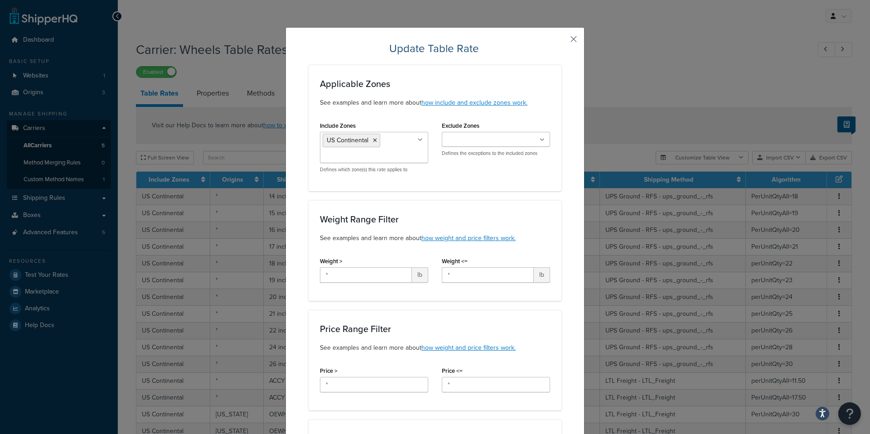
click at [561, 41] on button "button" at bounding box center [560, 42] width 2 height 2
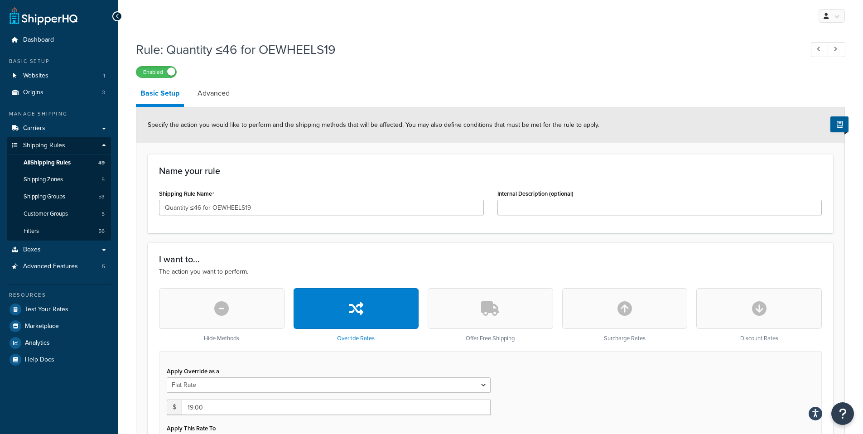
select select "ITEM"
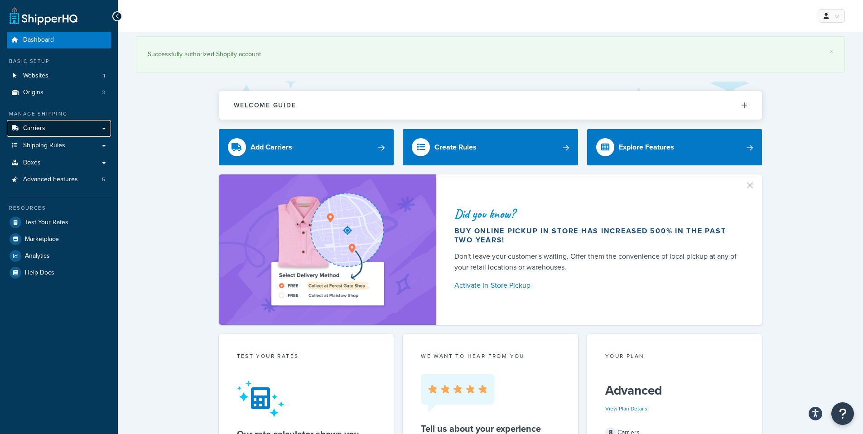
click at [64, 125] on link "Carriers" at bounding box center [59, 128] width 104 height 17
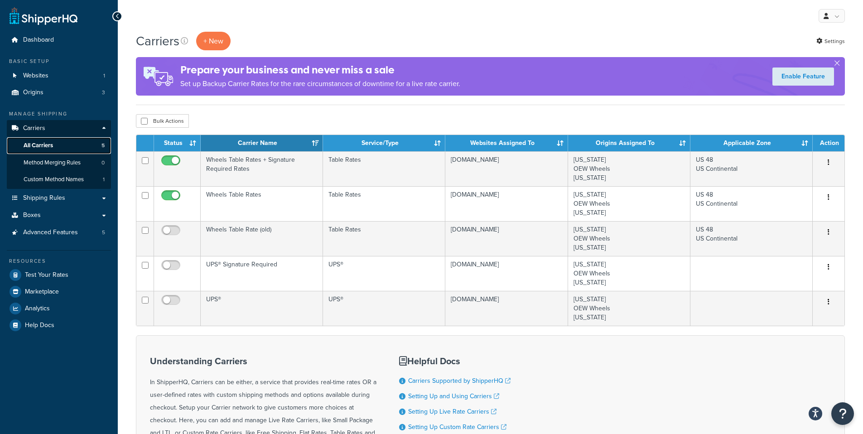
click at [79, 148] on link "All Carriers 5" at bounding box center [59, 145] width 104 height 17
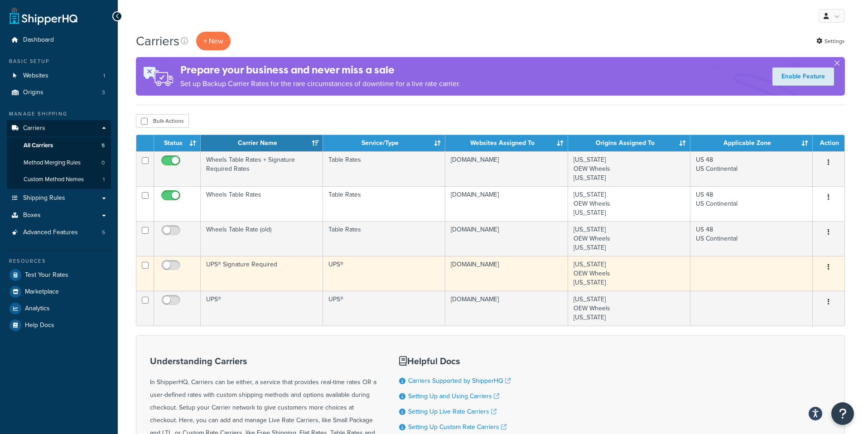
click at [294, 268] on td "UPS® Signature Required" at bounding box center [262, 273] width 122 height 35
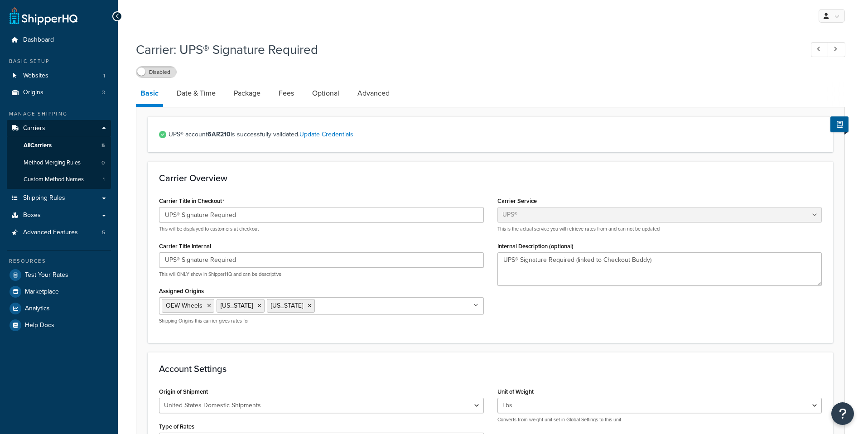
select select "ups"
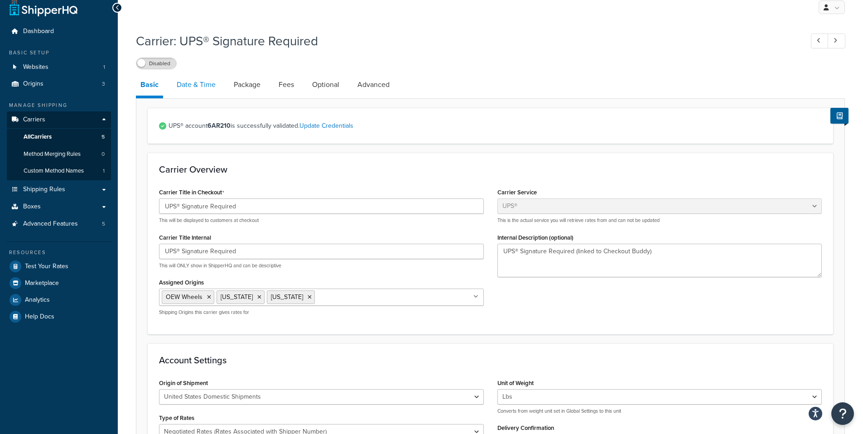
click at [203, 85] on link "Date & Time" at bounding box center [196, 85] width 48 height 22
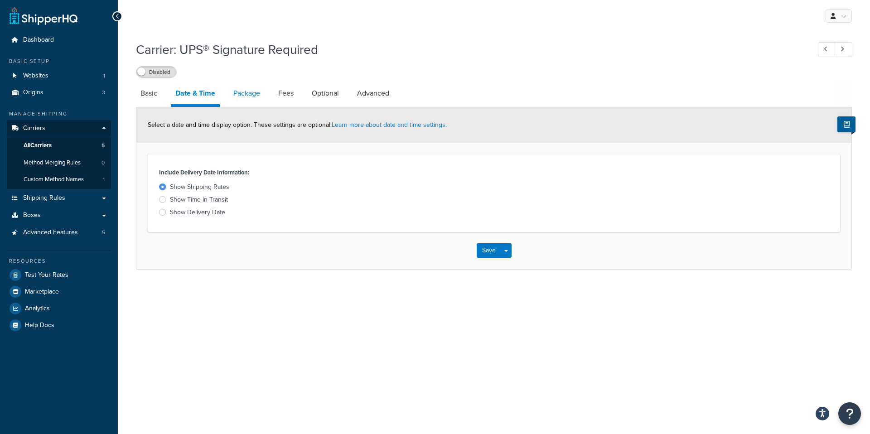
drag, startPoint x: 233, startPoint y: 94, endPoint x: 242, endPoint y: 94, distance: 8.6
click at [233, 94] on link "Package" at bounding box center [247, 93] width 36 height 22
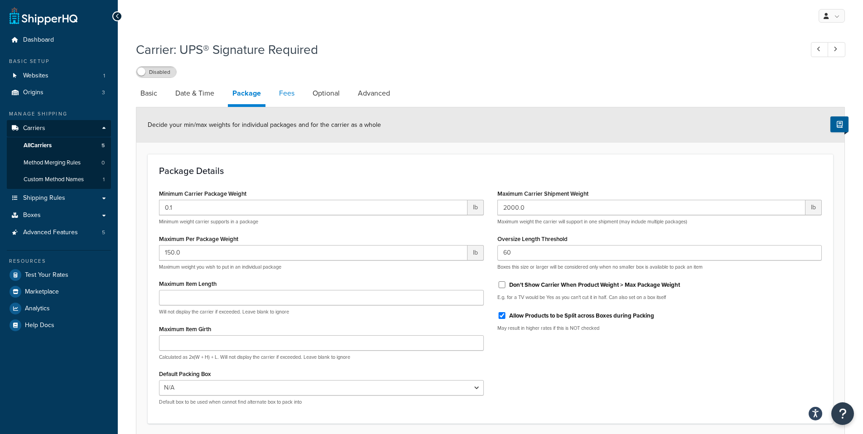
click at [292, 96] on link "Fees" at bounding box center [286, 93] width 24 height 22
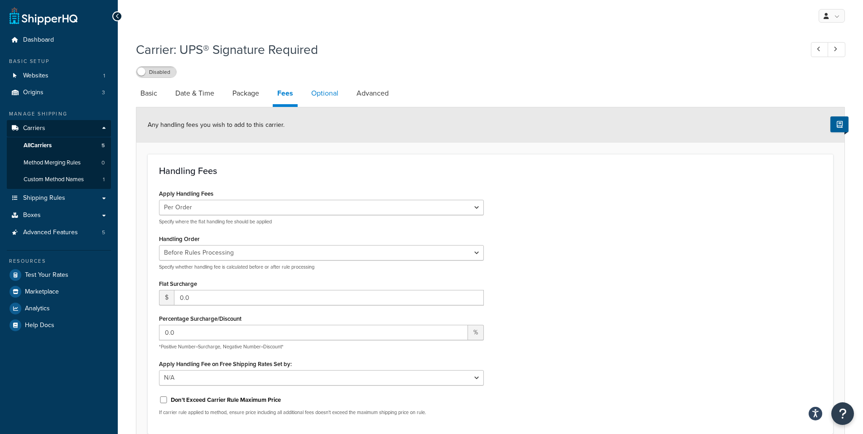
click at [332, 95] on link "Optional" at bounding box center [325, 93] width 36 height 22
select select "business"
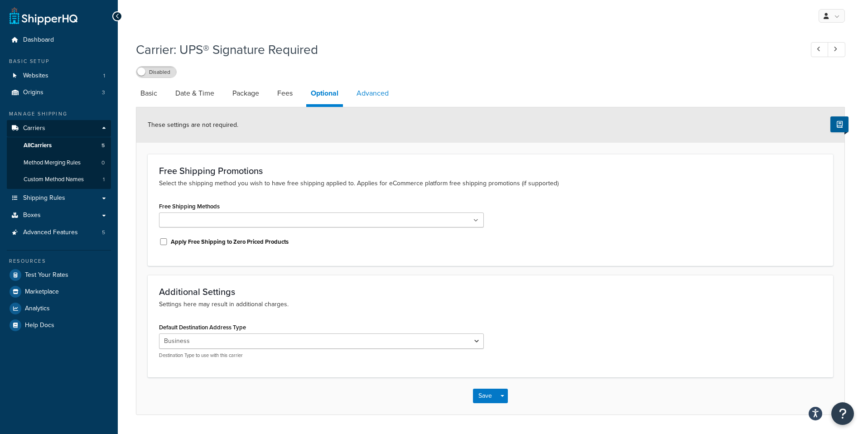
click at [379, 94] on link "Advanced" at bounding box center [372, 93] width 41 height 22
select select "false"
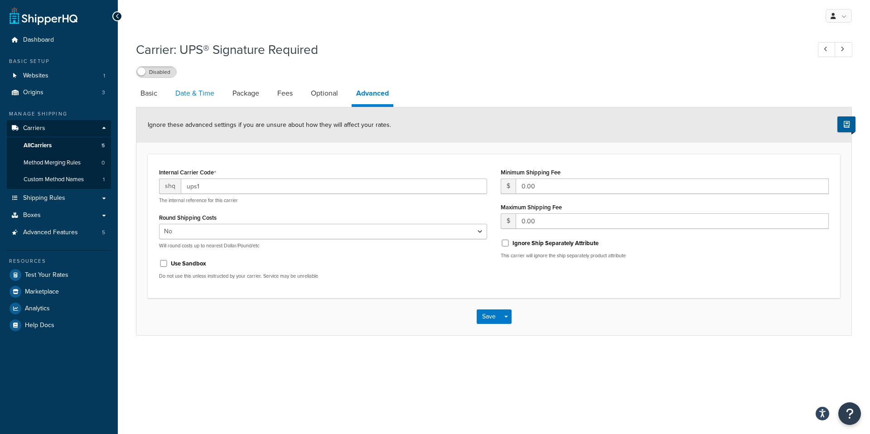
click at [177, 99] on link "Date & Time" at bounding box center [195, 93] width 48 height 22
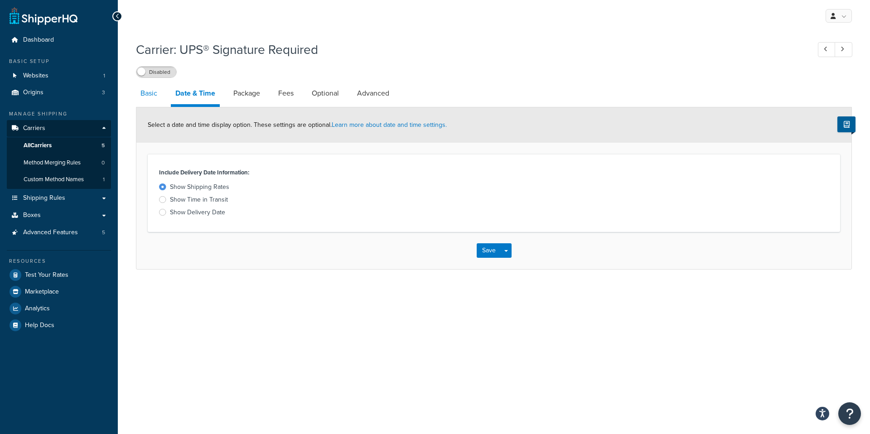
click at [152, 94] on link "Basic" at bounding box center [149, 93] width 26 height 22
select select "ups"
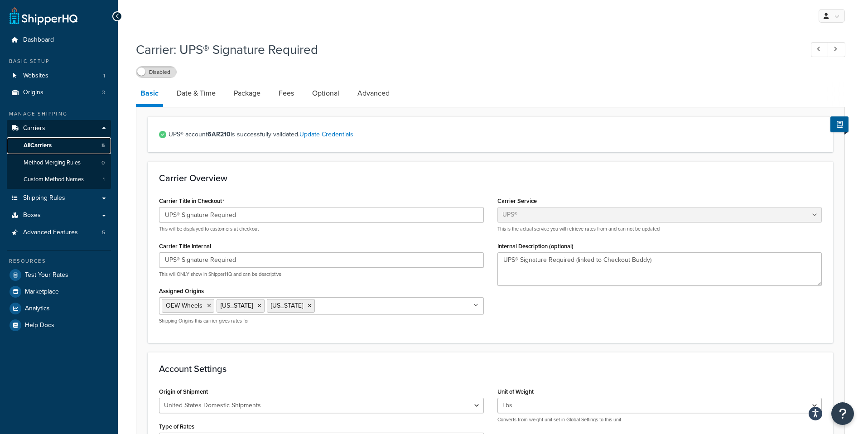
click at [48, 146] on span "All Carriers" at bounding box center [38, 146] width 28 height 8
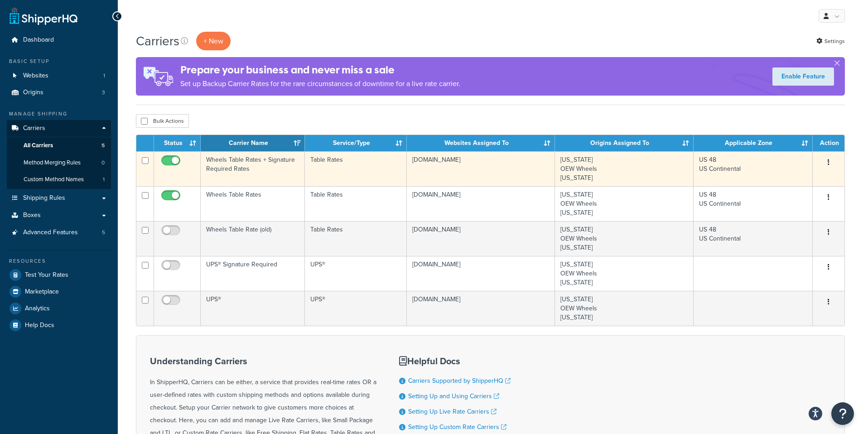
click at [358, 176] on td "Table Rates" at bounding box center [356, 168] width 102 height 35
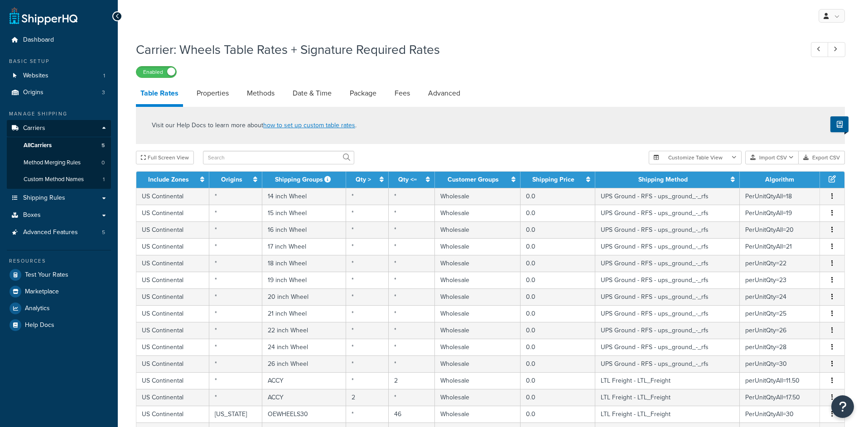
select select "25"
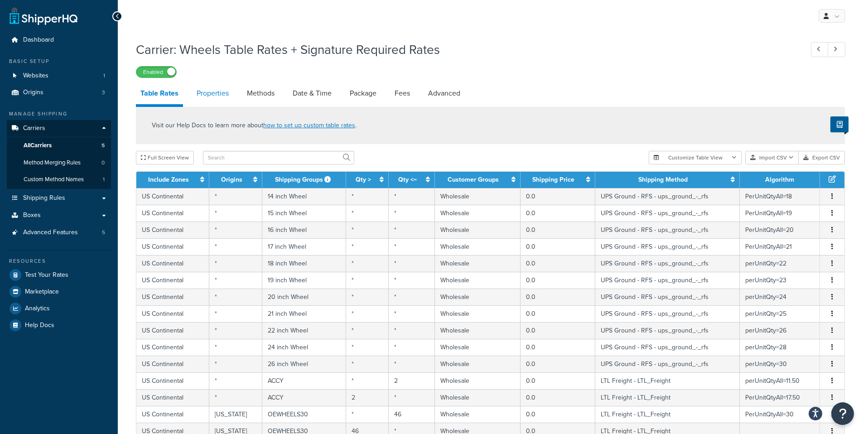
click at [214, 97] on link "Properties" at bounding box center [212, 93] width 41 height 22
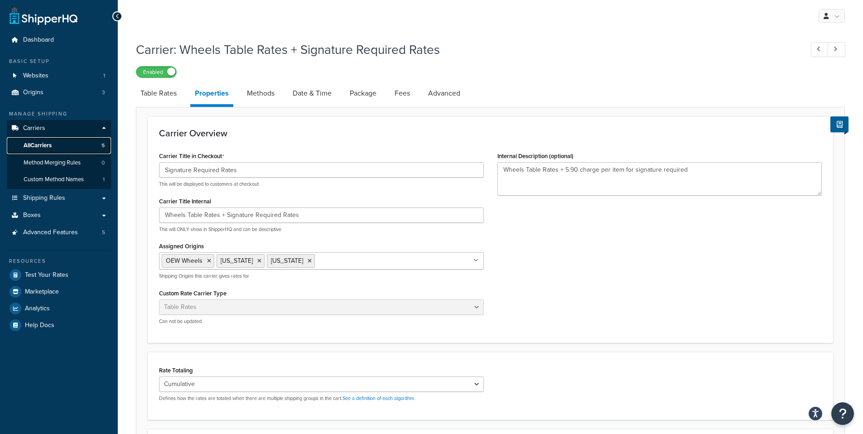
click at [44, 145] on span "All Carriers" at bounding box center [38, 146] width 28 height 8
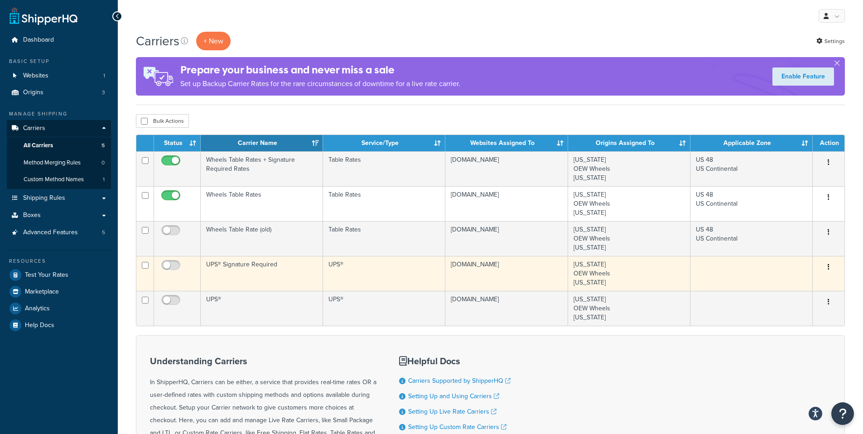
click at [280, 268] on td "UPS® Signature Required" at bounding box center [262, 273] width 122 height 35
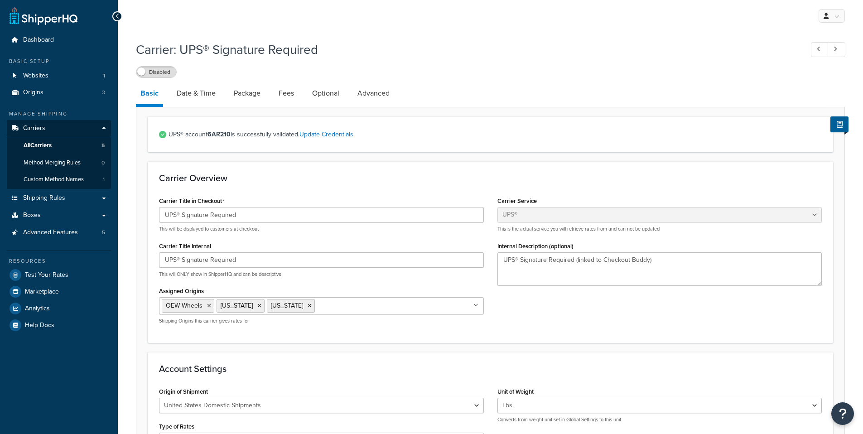
select select "ups"
click at [53, 145] on link "All Carriers 5" at bounding box center [59, 145] width 104 height 17
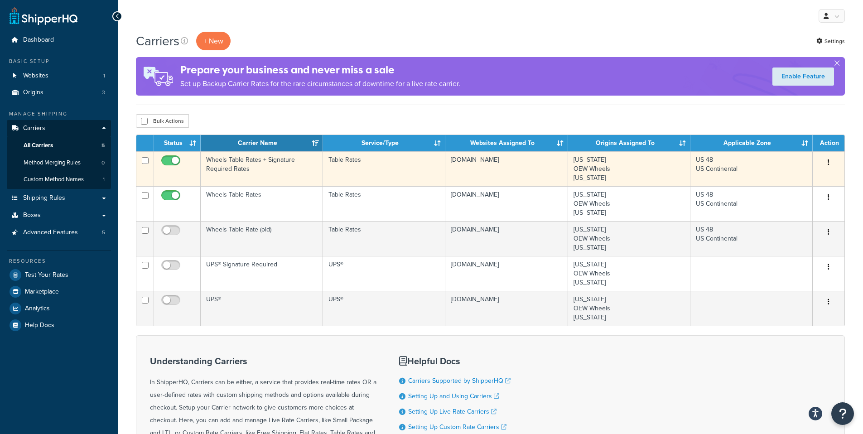
click at [286, 172] on td "Wheels Table Rates + Signature Required Rates" at bounding box center [262, 168] width 122 height 35
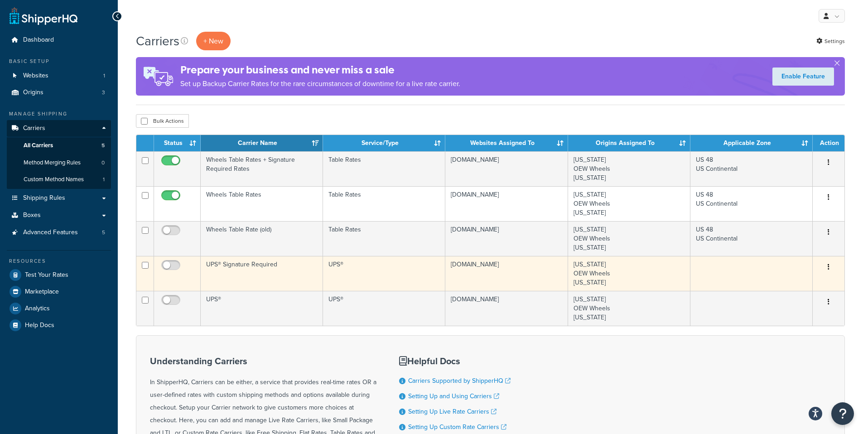
click at [267, 271] on td "UPS® Signature Required" at bounding box center [262, 273] width 122 height 35
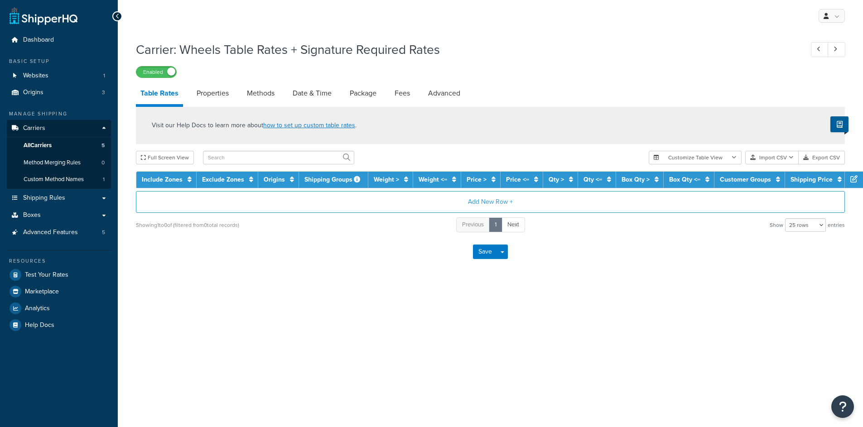
select select "25"
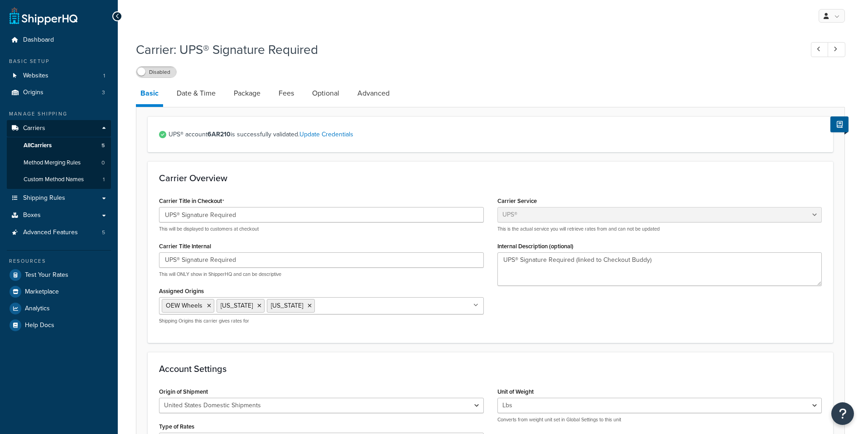
select select "ups"
